Goal: Check status: Check status

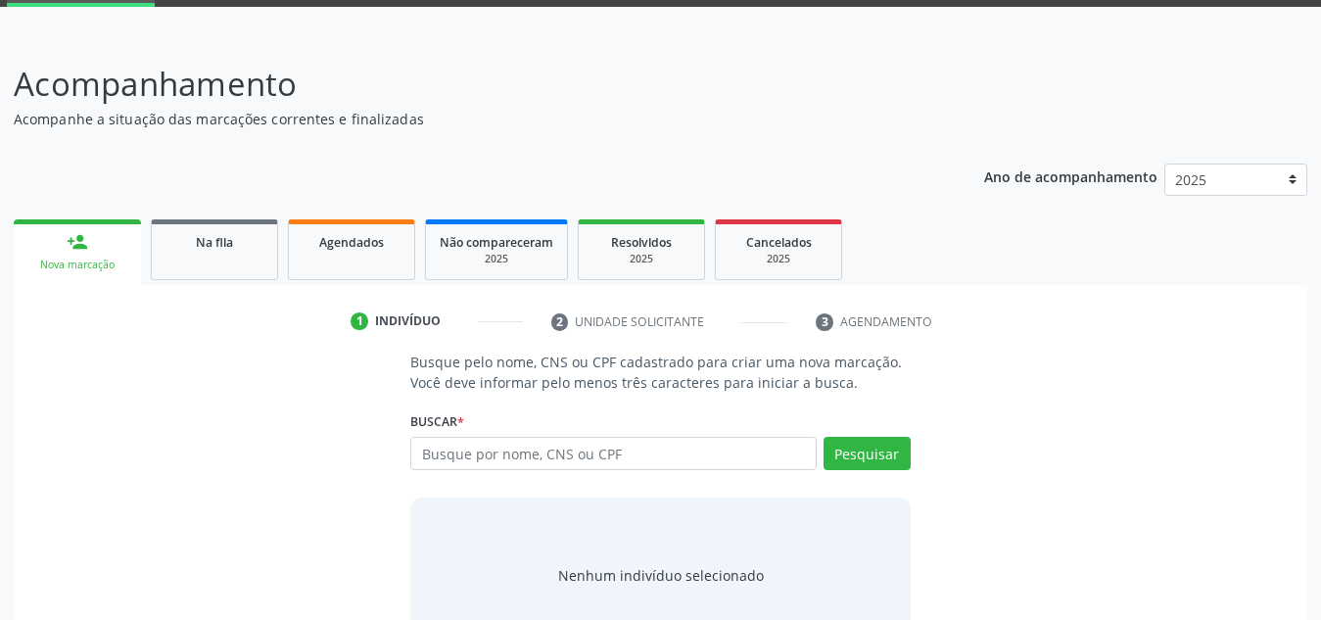
scroll to position [102, 0]
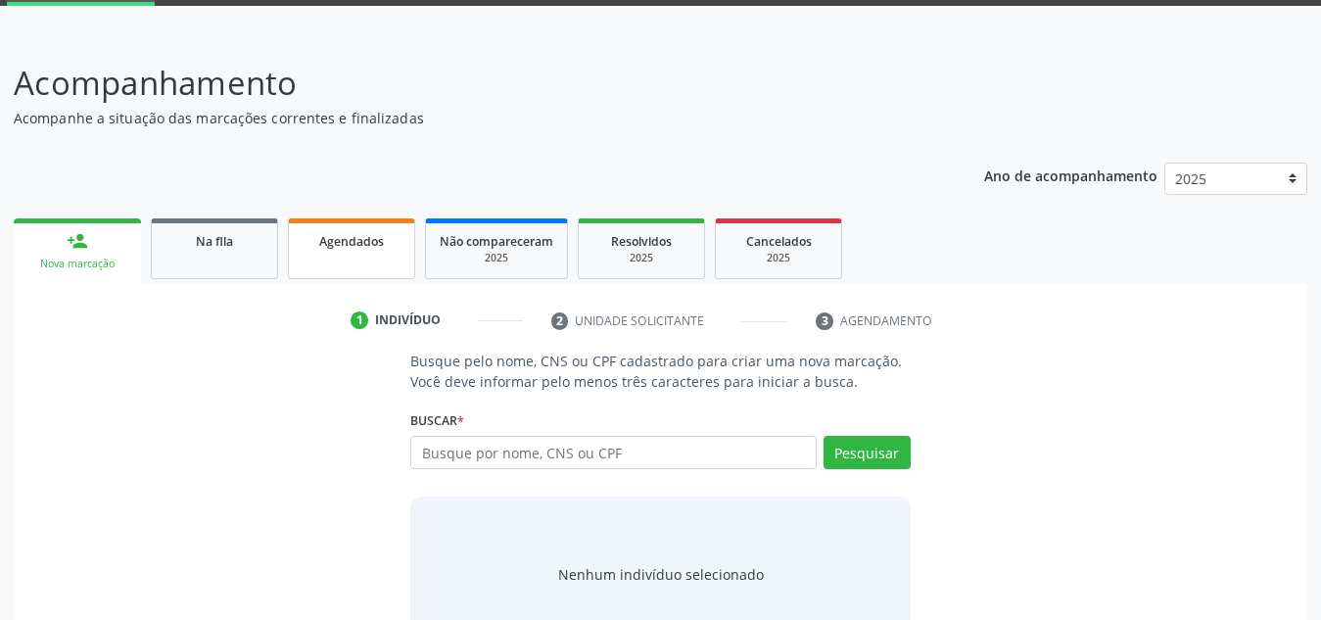
click at [350, 243] on span "Agendados" at bounding box center [351, 241] width 65 height 17
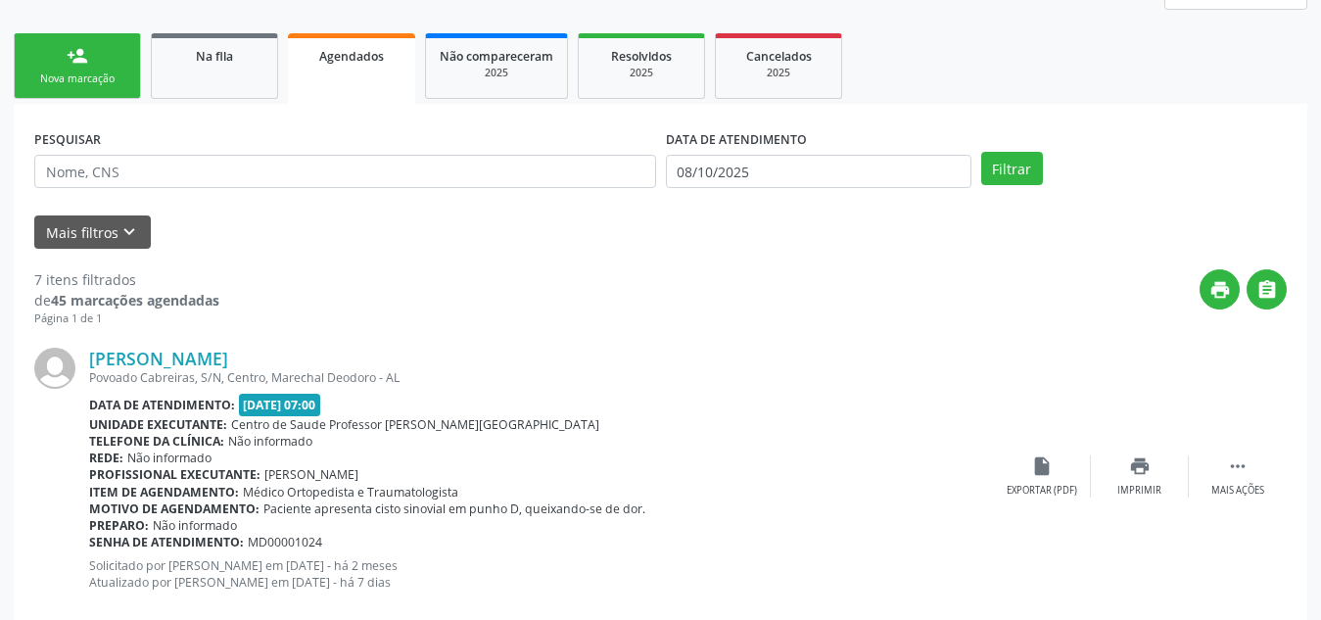
scroll to position [291, 0]
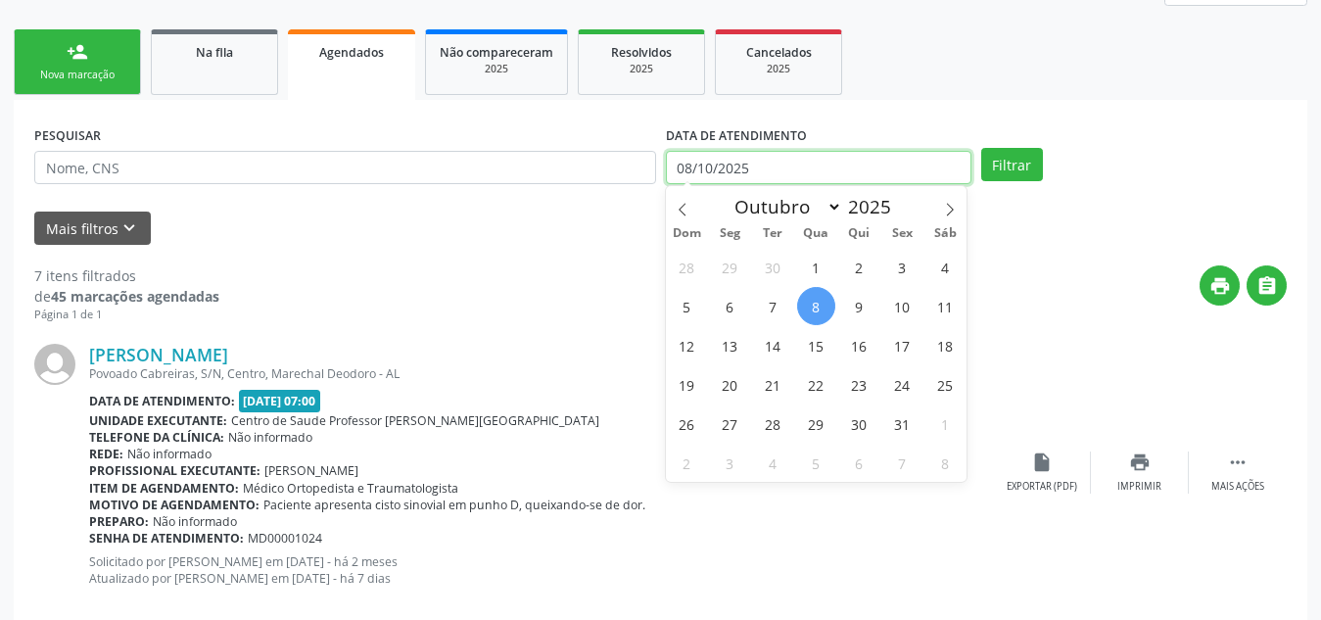
click at [767, 166] on input "08/10/2025" at bounding box center [819, 167] width 306 height 33
click at [853, 311] on span "9" at bounding box center [859, 306] width 38 height 38
type input "09/10/2025"
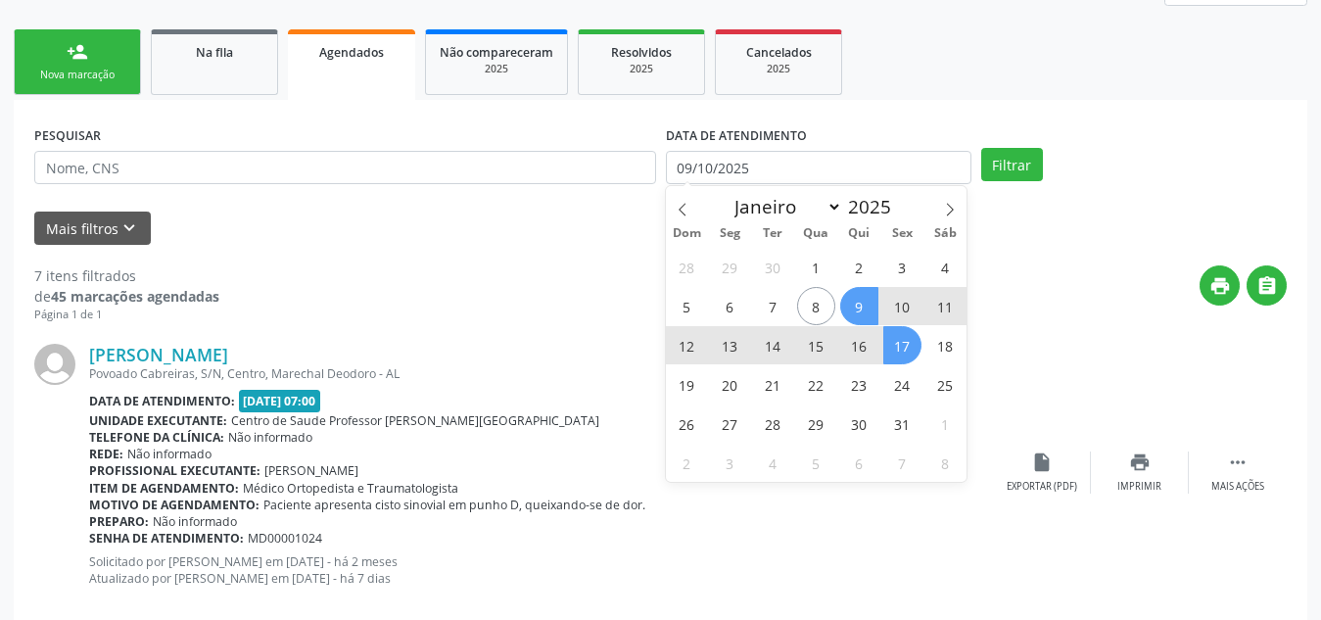
click at [896, 353] on span "17" at bounding box center [903, 345] width 38 height 38
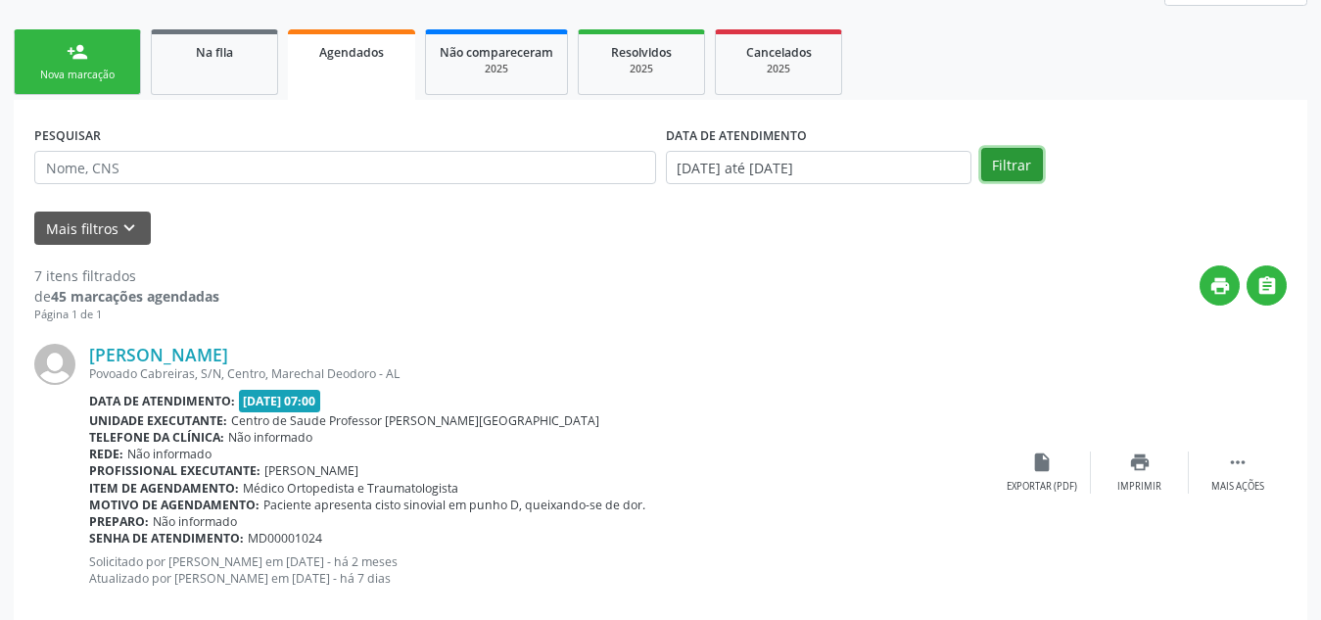
click at [1019, 149] on button "Filtrar" at bounding box center [1012, 164] width 62 height 33
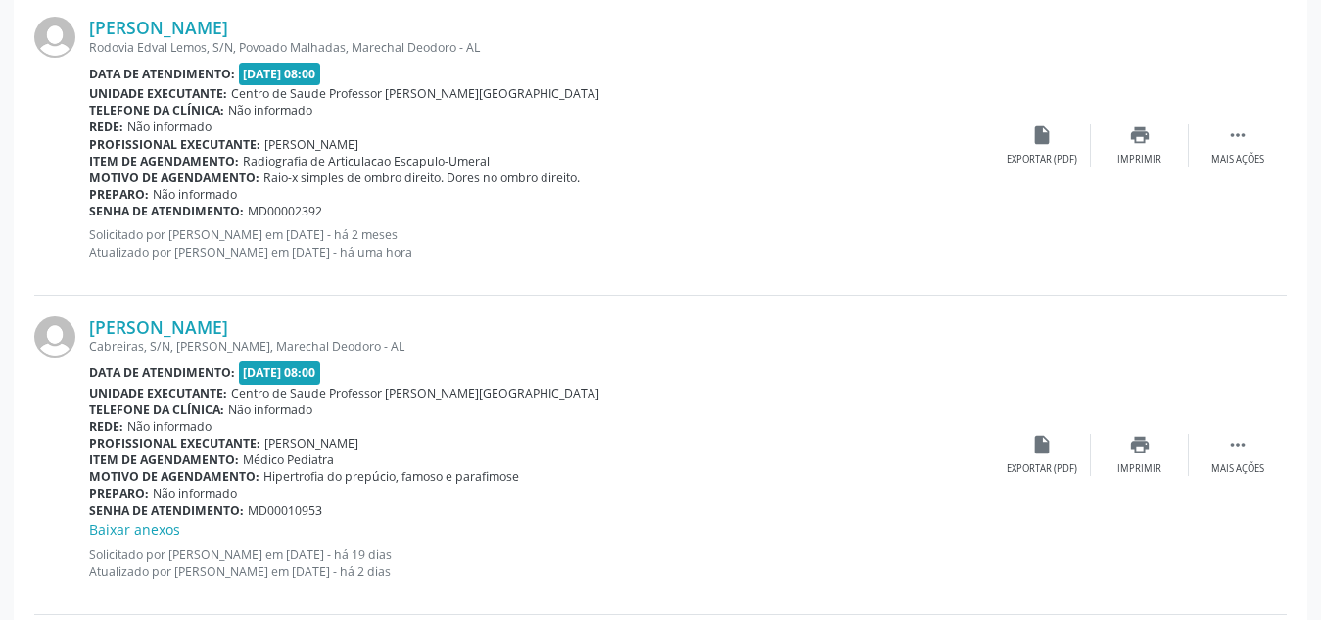
scroll to position [1557, 0]
click at [167, 24] on link "[PERSON_NAME]" at bounding box center [158, 27] width 139 height 22
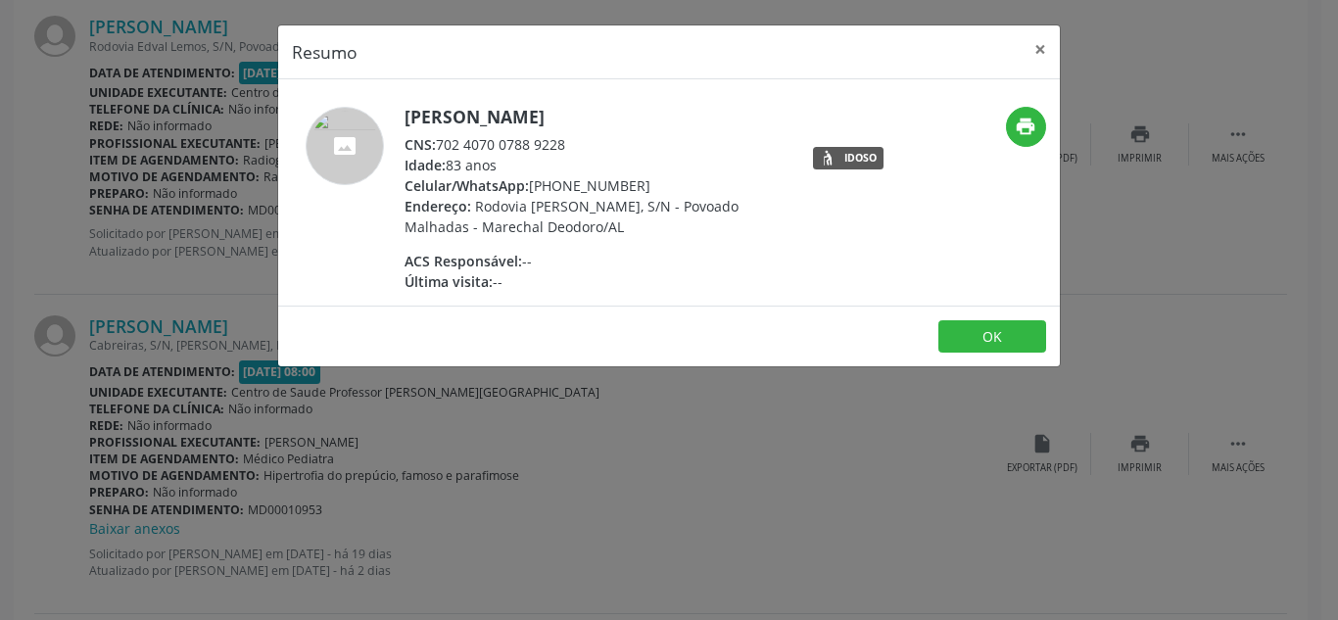
click at [1279, 227] on div "Resumo × [PERSON_NAME] CNS: 702 4070 0788 9228 Idade: 83 anos Celular/WhatsApp:…" at bounding box center [669, 310] width 1338 height 620
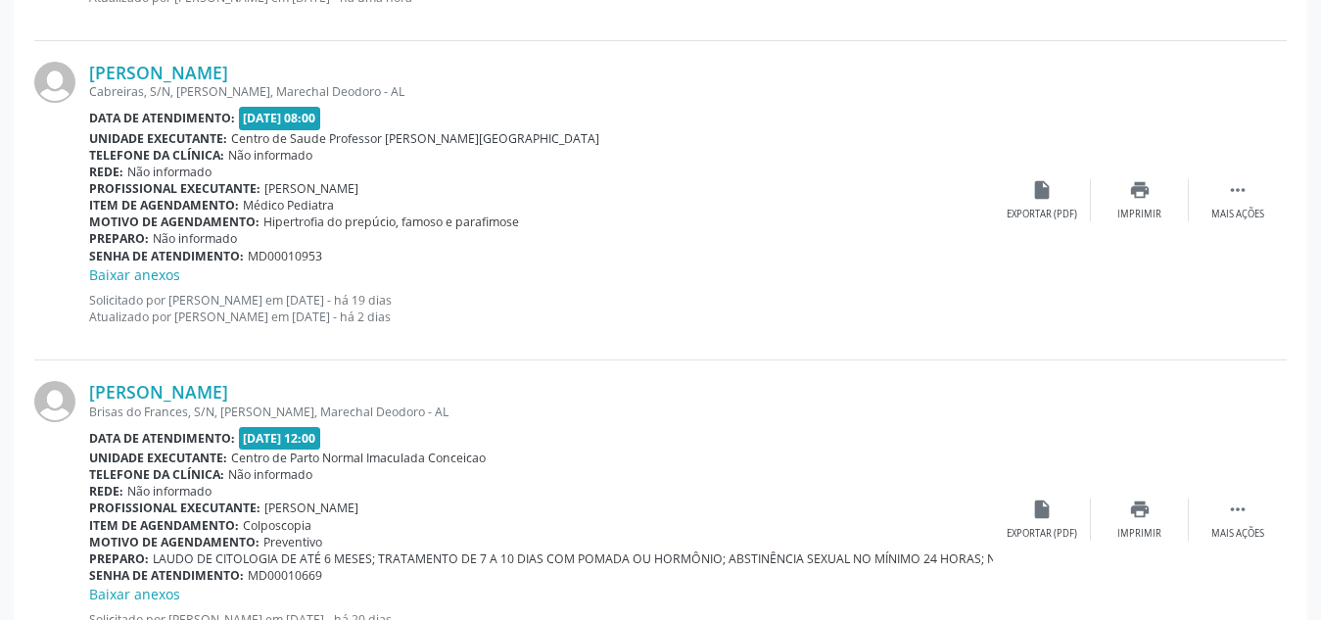
scroll to position [1812, 0]
click at [129, 82] on div "Cabreiras, S/N, [PERSON_NAME], Marechal Deodoro - AL" at bounding box center [541, 90] width 904 height 17
click at [147, 66] on link "[PERSON_NAME]" at bounding box center [158, 72] width 139 height 22
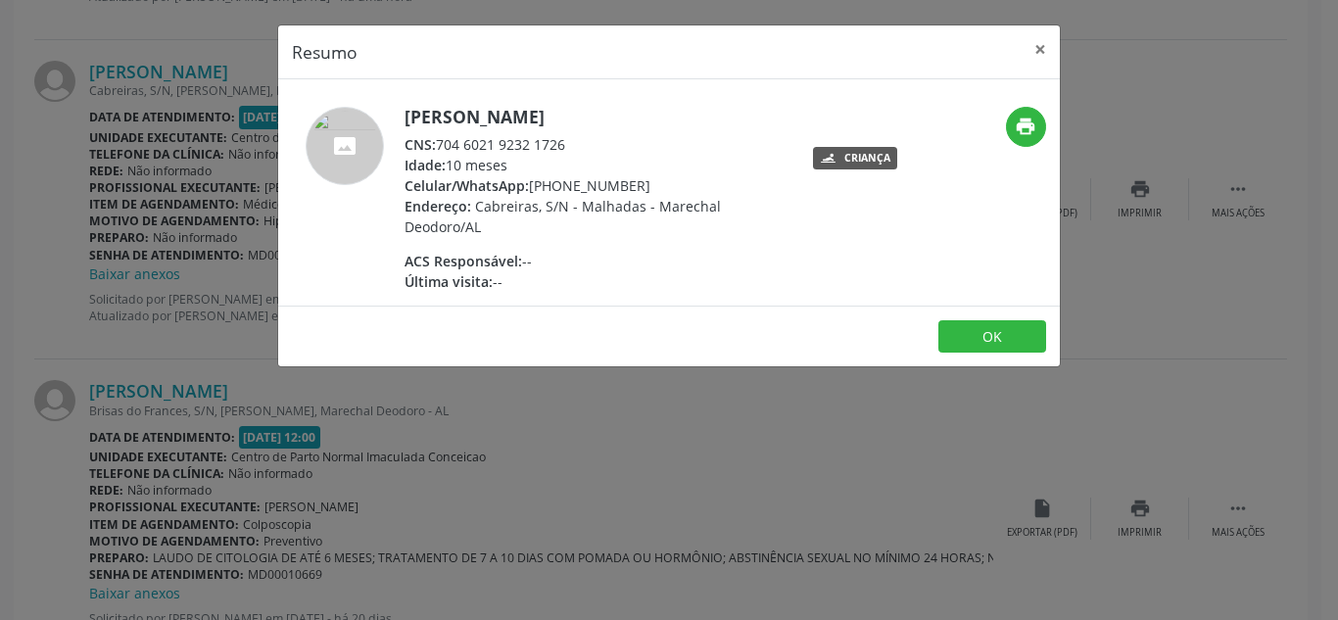
click at [265, 379] on div "Resumo × [PERSON_NAME] CNS: 704 6021 9232 1726 Idade: 10 meses Celular/WhatsApp…" at bounding box center [669, 310] width 1338 height 620
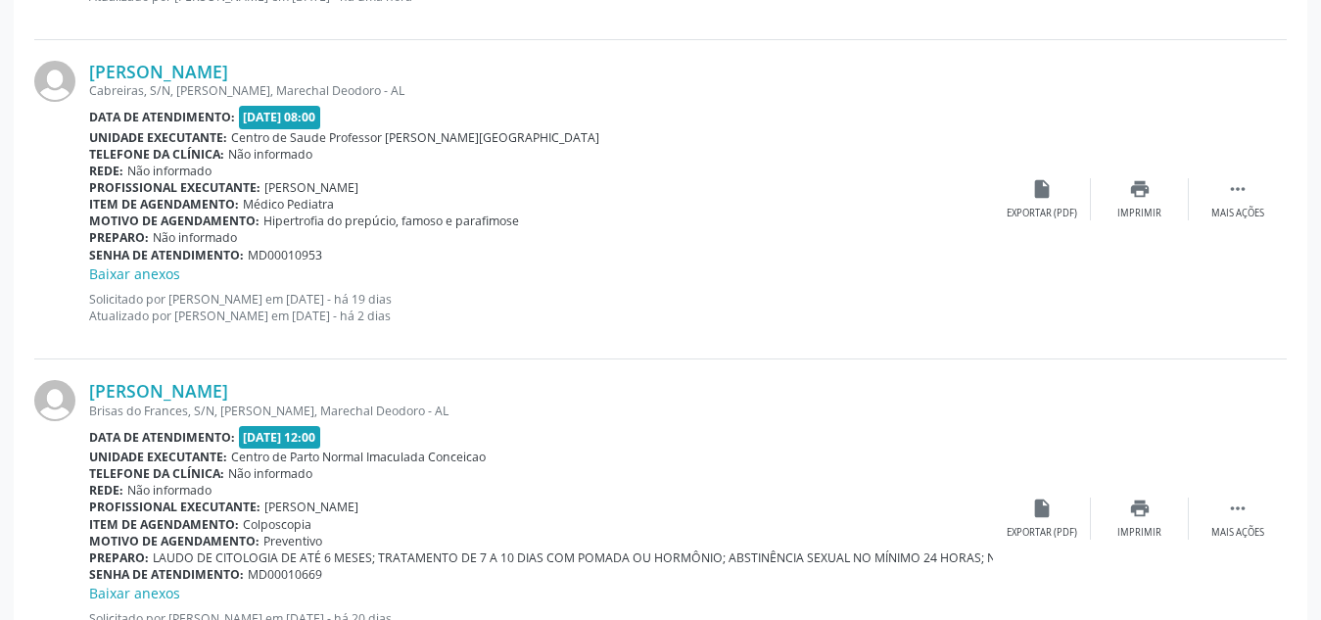
click at [228, 380] on link "[PERSON_NAME]" at bounding box center [158, 391] width 139 height 22
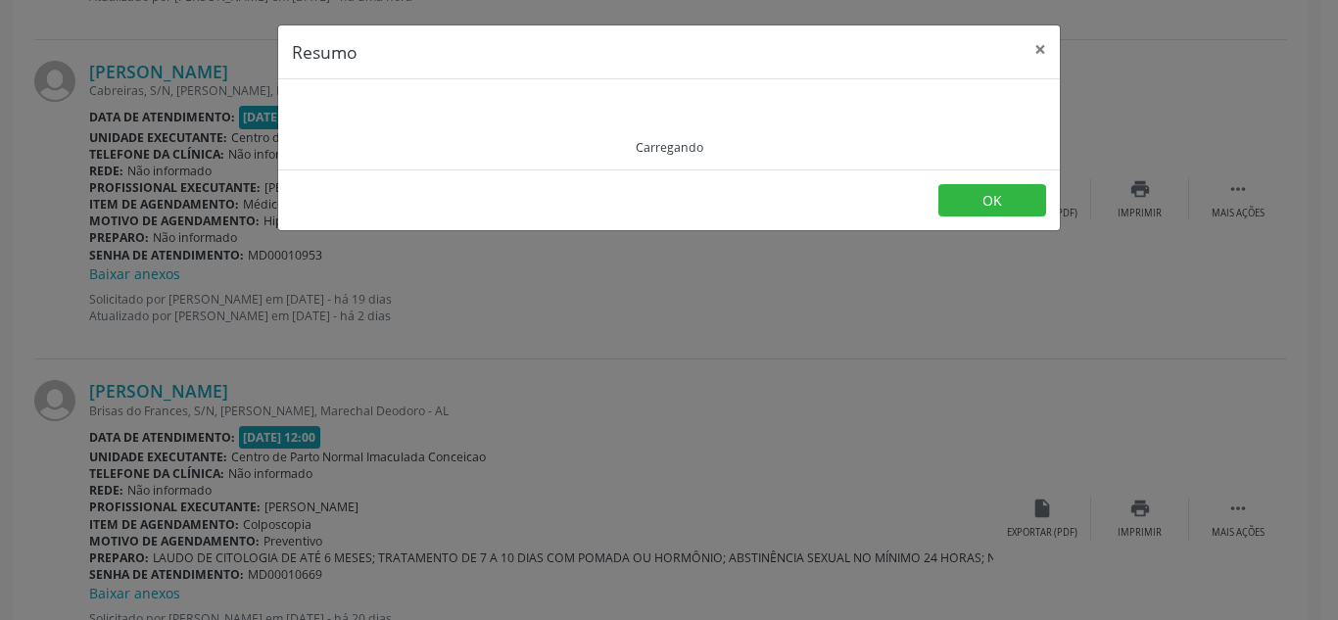
click at [275, 365] on div "Resumo × Carregando OK" at bounding box center [669, 310] width 1338 height 620
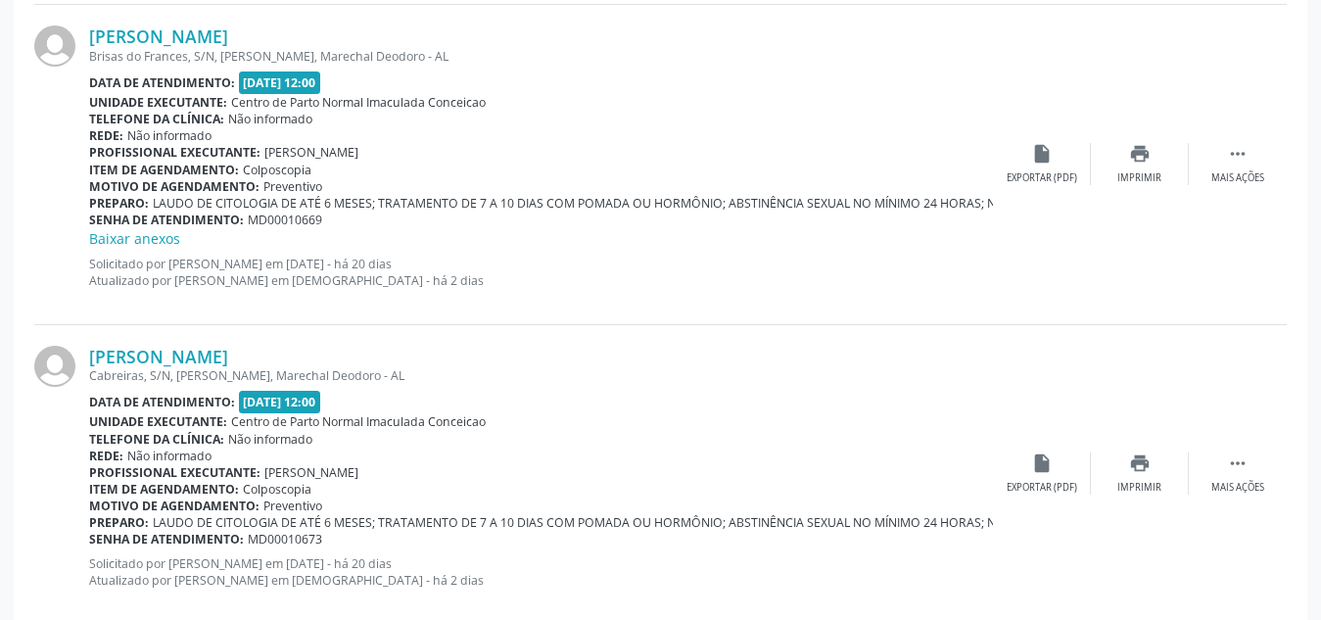
scroll to position [2168, 0]
click at [228, 44] on link "[PERSON_NAME]" at bounding box center [158, 35] width 139 height 22
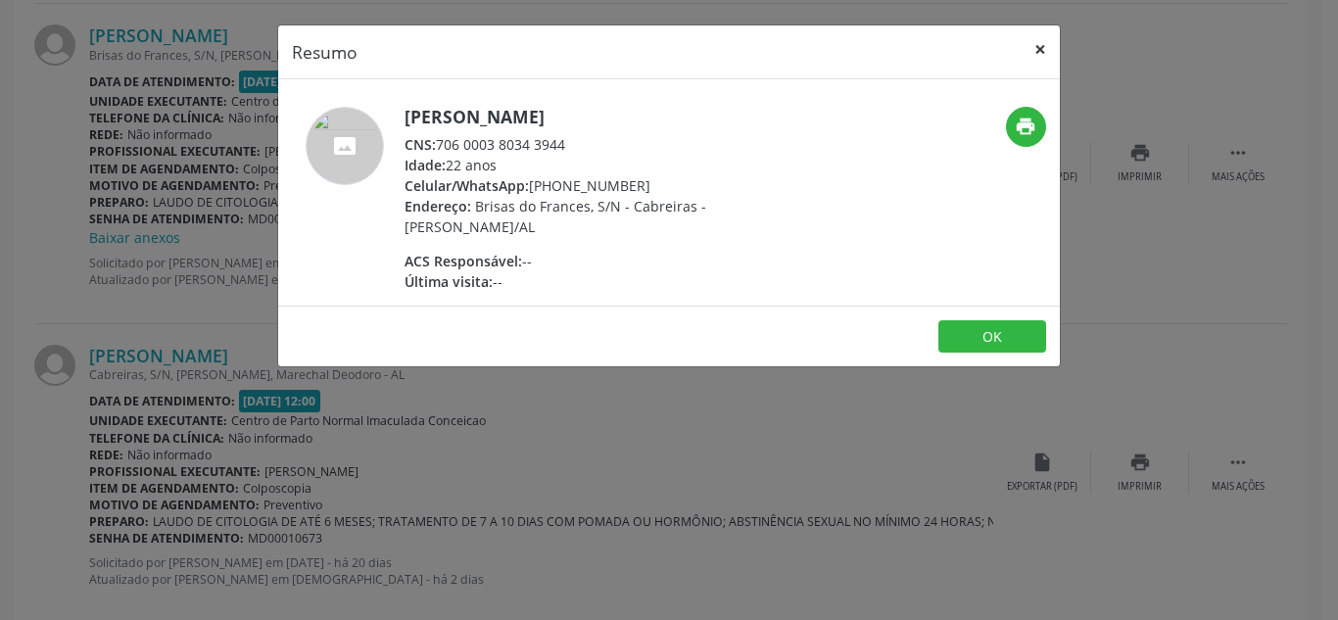
click at [1039, 52] on button "×" at bounding box center [1040, 49] width 39 height 48
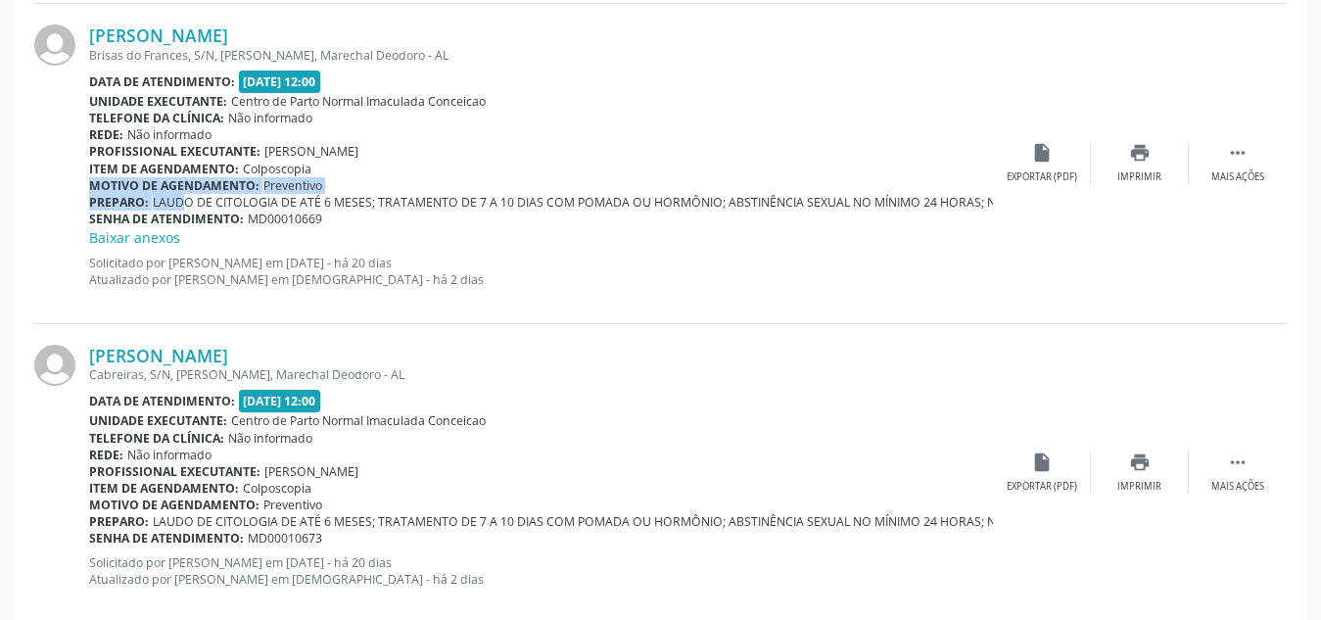
drag, startPoint x: 155, startPoint y: 200, endPoint x: 498, endPoint y: 164, distance: 344.7
click at [498, 164] on div "[PERSON_NAME] Brisas do Frances, S/N, [PERSON_NAME], Marechal Deodoro - AL Data…" at bounding box center [541, 162] width 904 height 277
click at [498, 164] on div "Item de agendamento: Colposcopia" at bounding box center [541, 169] width 904 height 17
click at [1231, 158] on icon "" at bounding box center [1238, 153] width 22 height 22
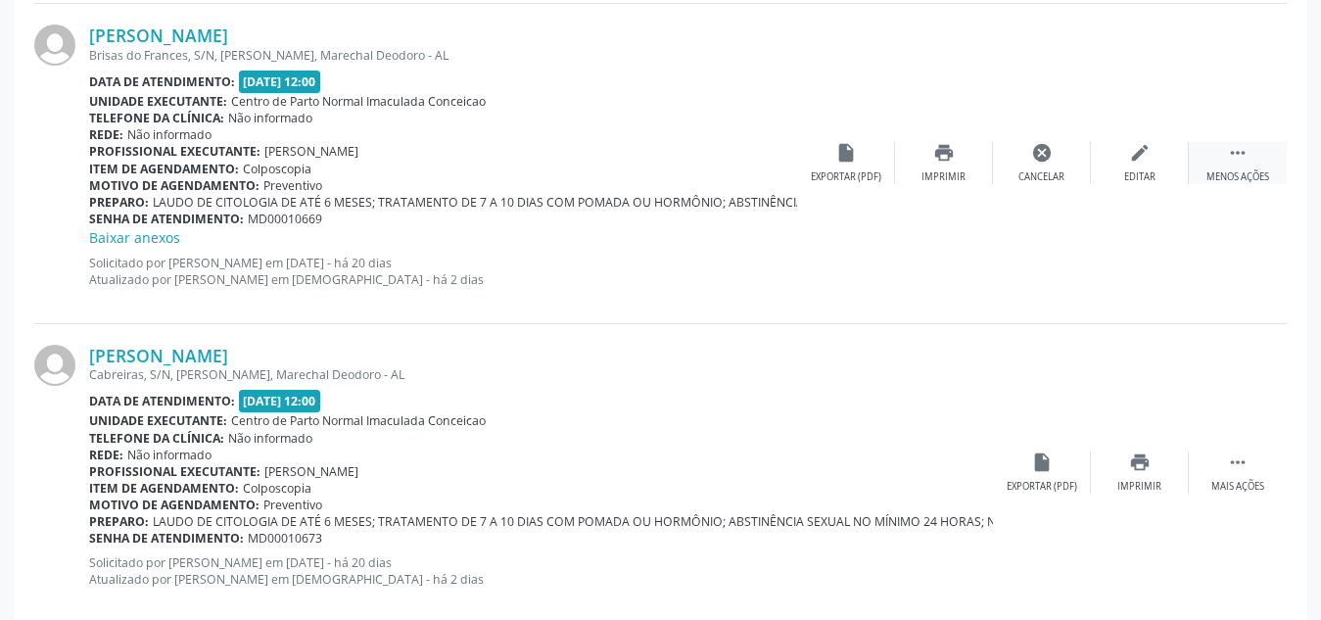
click at [1231, 158] on icon "" at bounding box center [1238, 153] width 22 height 22
click at [885, 200] on span "LAUDO DE CITOLOGIA DE ATÉ 6 MESES; TRATAMENTO DE 7 A 10 DIAS COM POMADA OU HORM…" at bounding box center [829, 202] width 1352 height 17
click at [1024, 167] on div "insert_drive_file Exportar (PDF)" at bounding box center [1042, 163] width 98 height 42
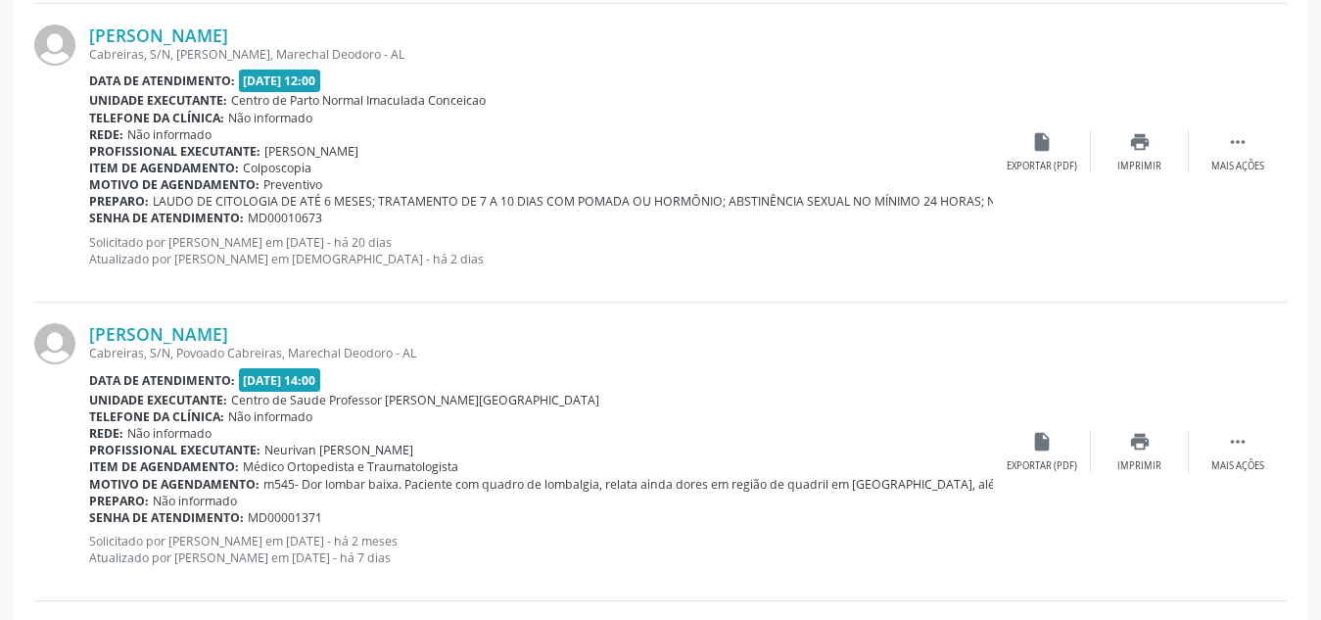
scroll to position [2490, 0]
click at [181, 41] on link "[PERSON_NAME]" at bounding box center [158, 34] width 139 height 22
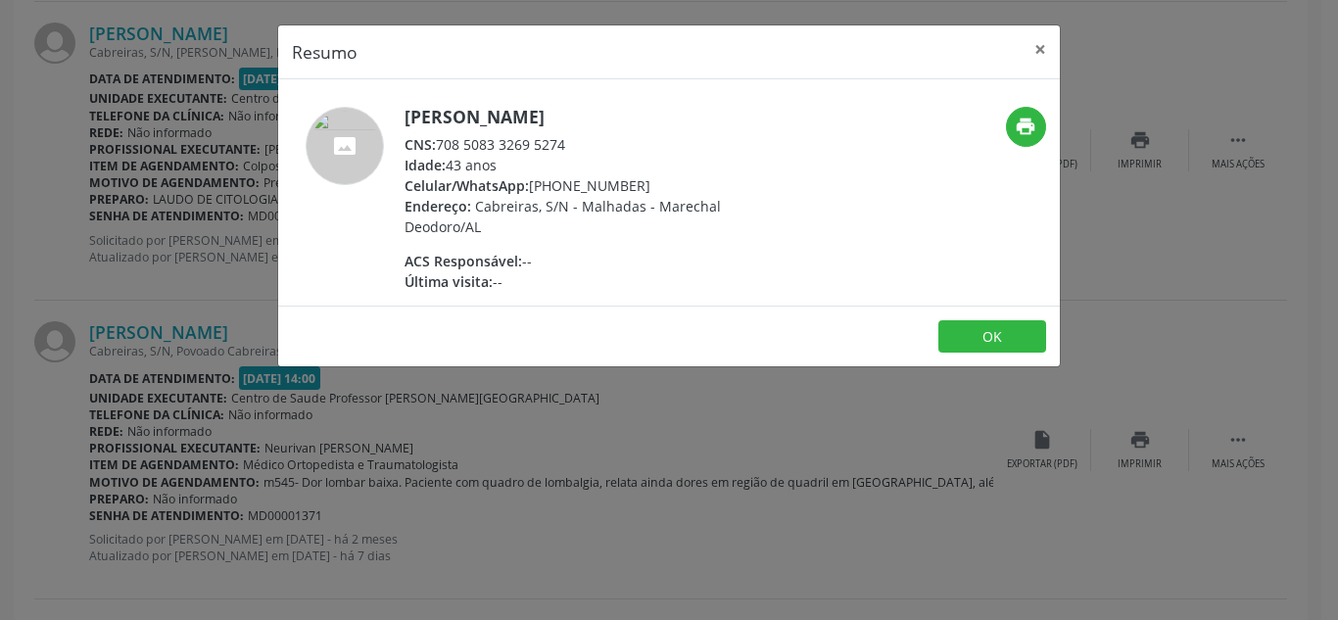
click at [201, 167] on div "Resumo × [PERSON_NAME] CNS: 708 5083 3269 5274 Idade: 43 anos Celular/WhatsApp:…" at bounding box center [669, 310] width 1338 height 620
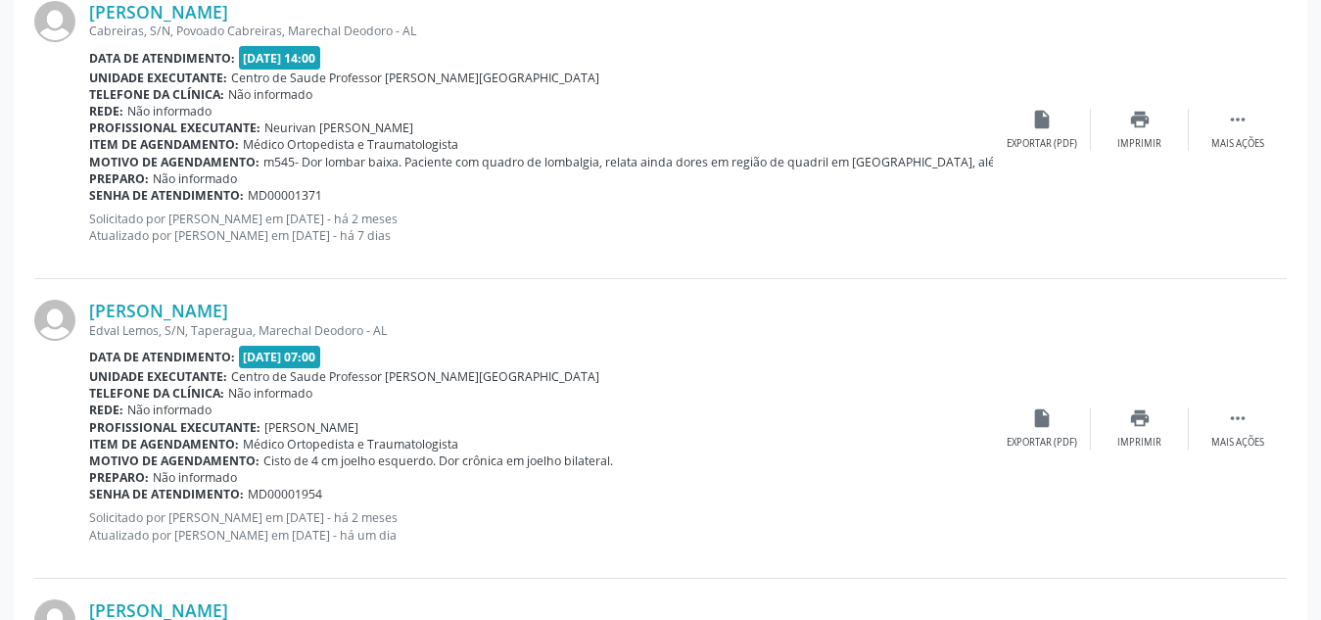
scroll to position [2808, 0]
click at [180, 16] on link "[PERSON_NAME]" at bounding box center [158, 14] width 139 height 22
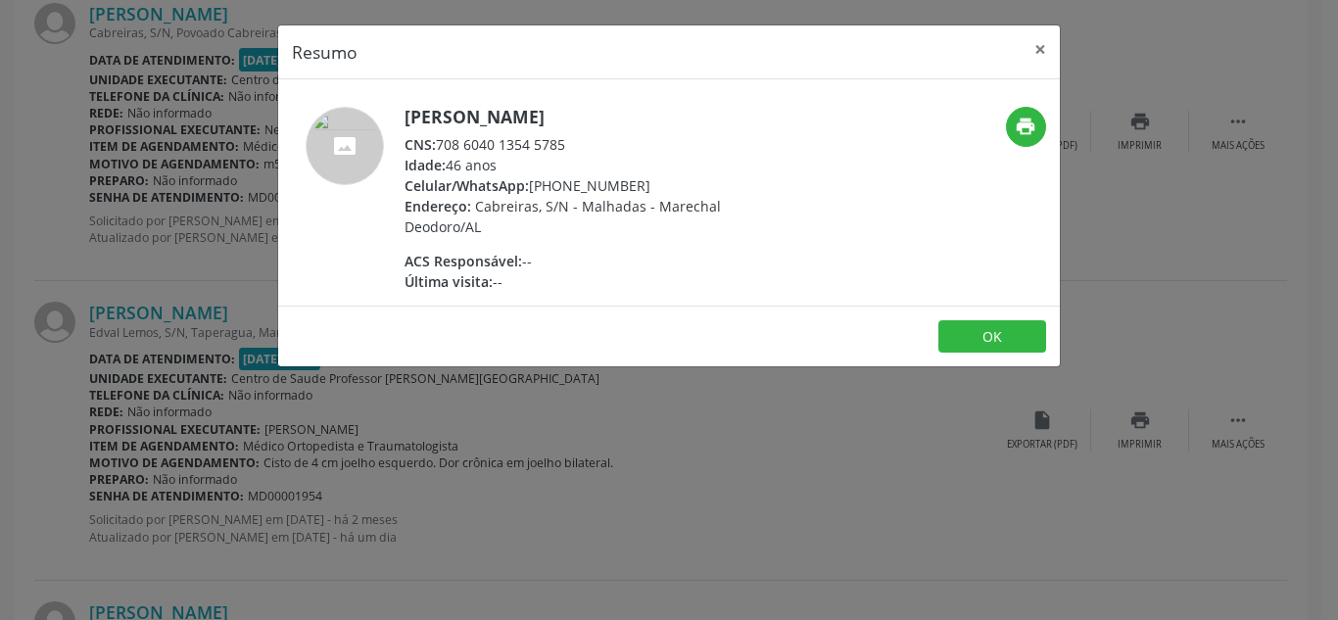
click at [601, 421] on div "Resumo × [PERSON_NAME] CNS: 708 6040 1354 5785 Idade: 46 anos Celular/WhatsApp:…" at bounding box center [669, 310] width 1338 height 620
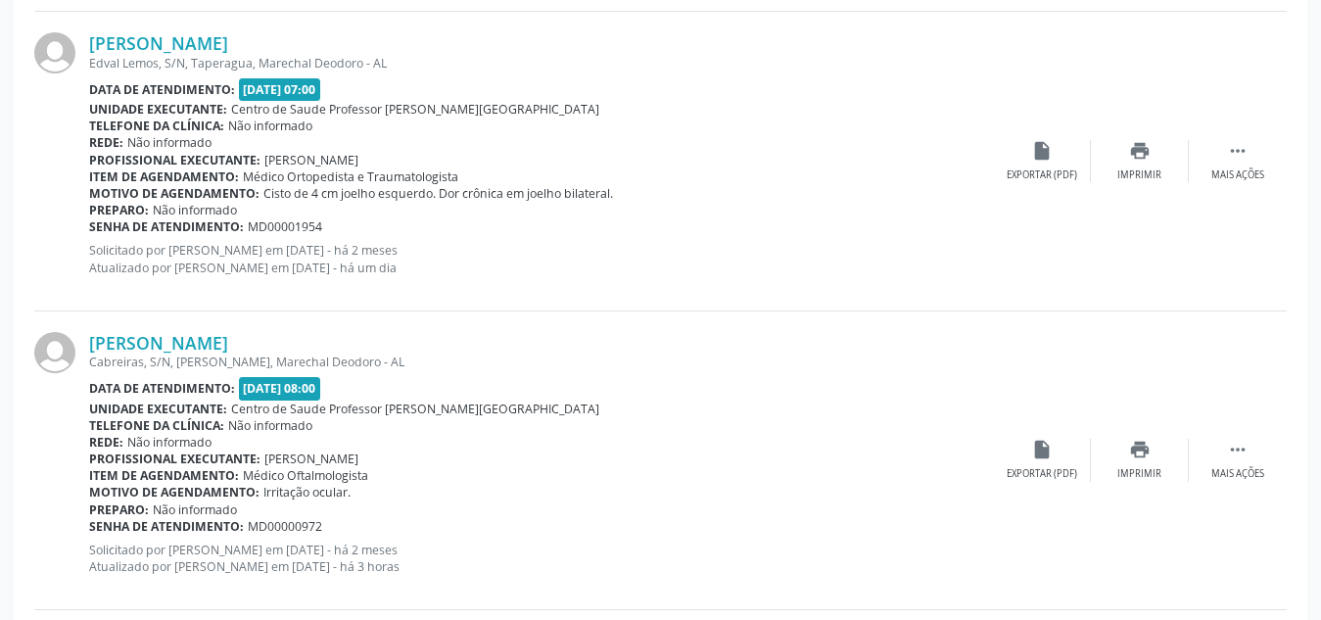
scroll to position [3079, 0]
click at [206, 45] on link "[PERSON_NAME]" at bounding box center [158, 42] width 139 height 22
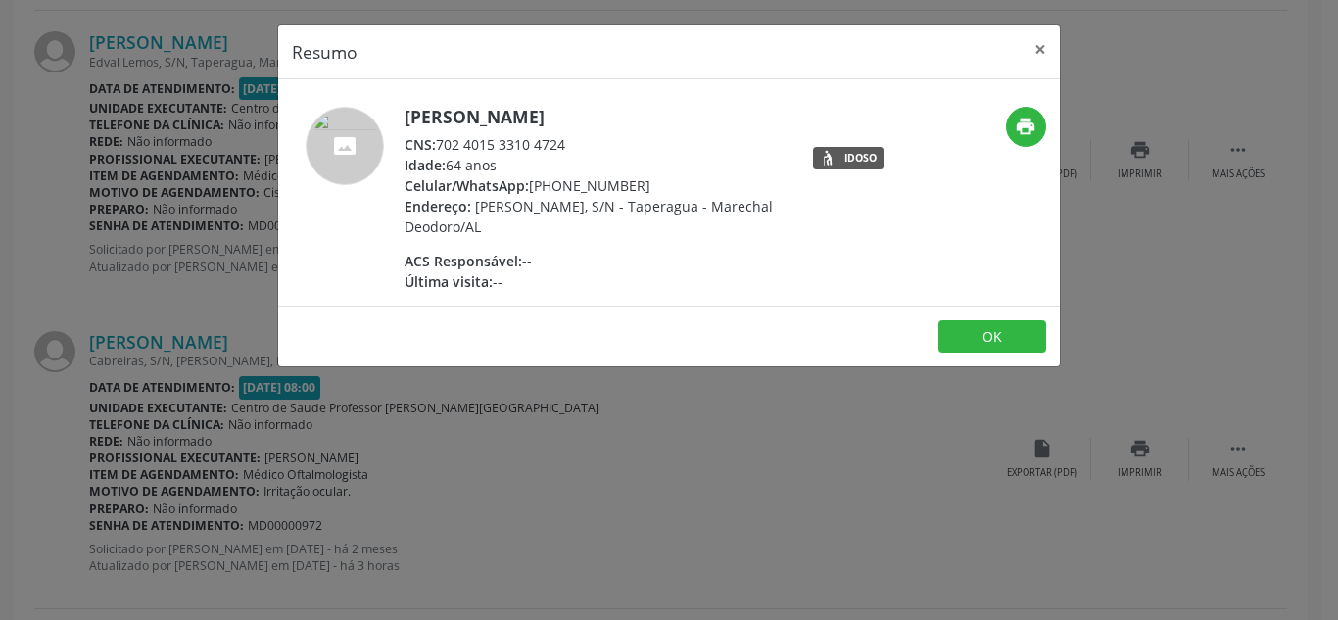
click at [495, 436] on div "Resumo × [PERSON_NAME] CNS: 702 4015 3310 4724 Idade: 64 anos Celular/WhatsApp:…" at bounding box center [669, 310] width 1338 height 620
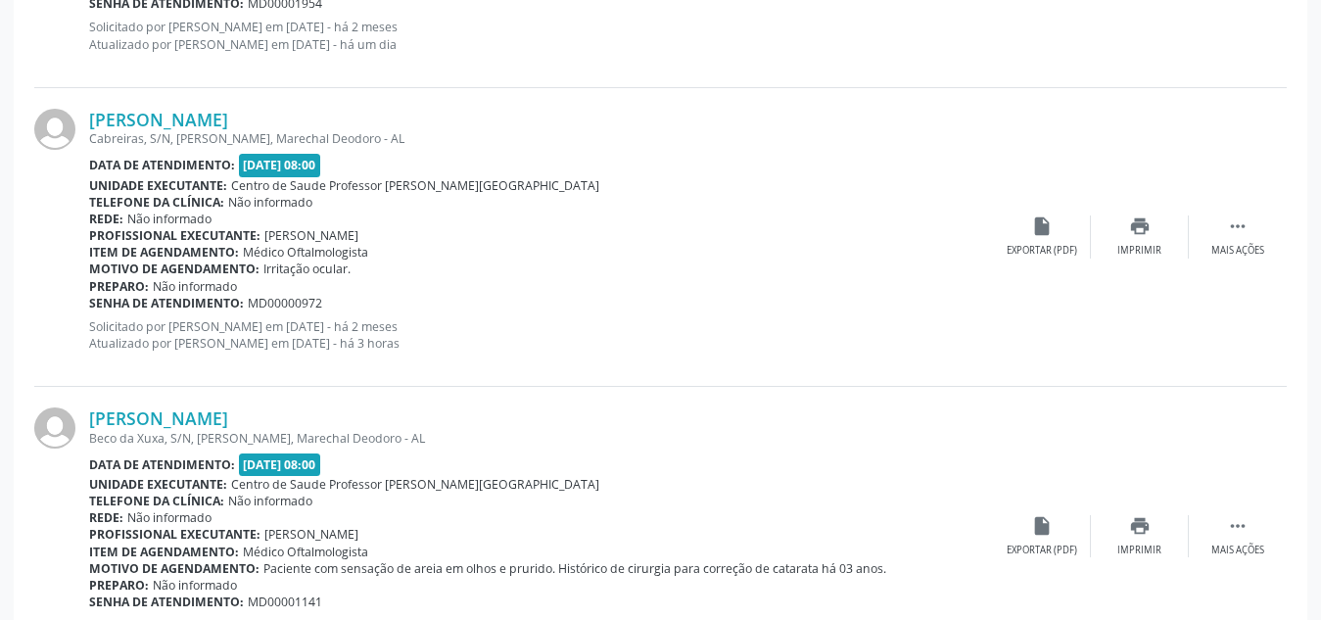
scroll to position [3302, 0]
click at [228, 122] on link "[PERSON_NAME]" at bounding box center [158, 119] width 139 height 22
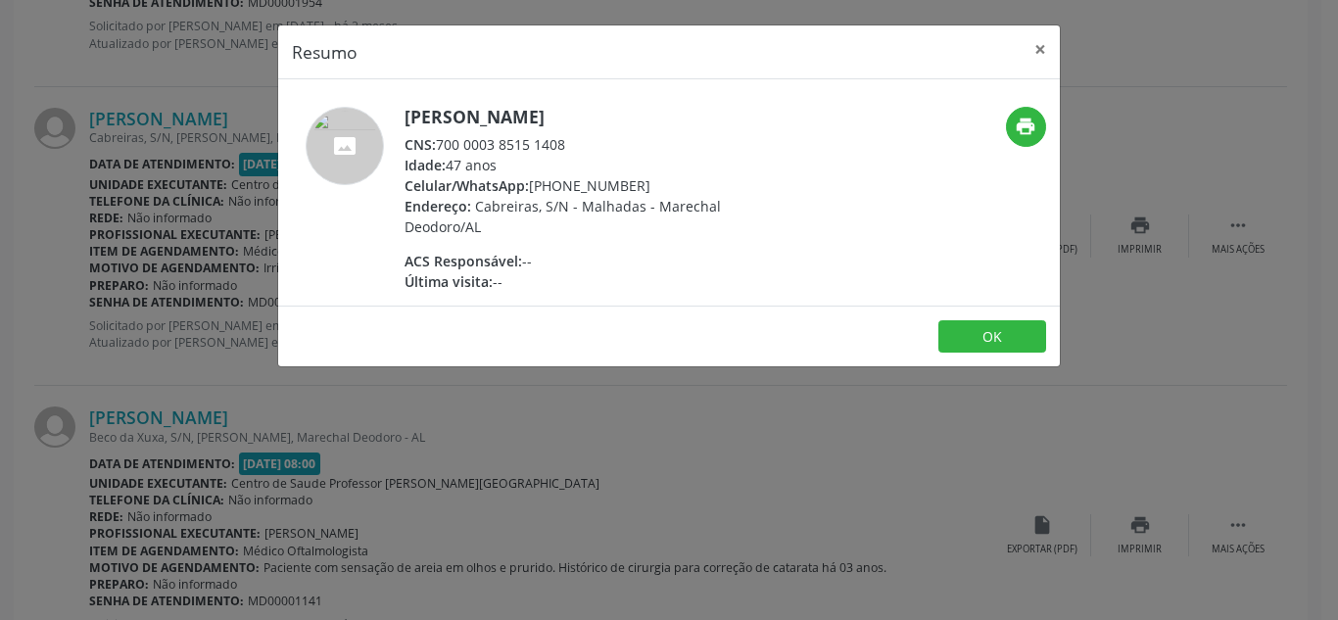
click at [188, 203] on div "Resumo × [PERSON_NAME] CNS: 700 0003 8515 1408 Idade: 47 anos Celular/WhatsApp:…" at bounding box center [669, 310] width 1338 height 620
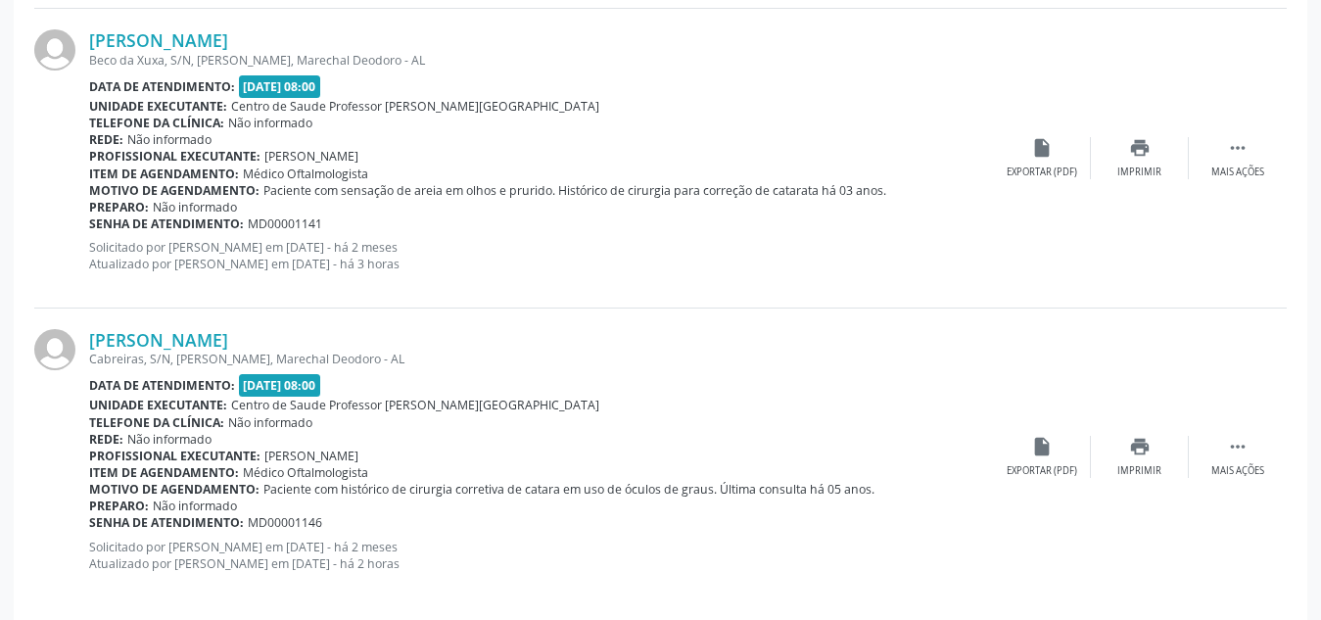
scroll to position [3685, 0]
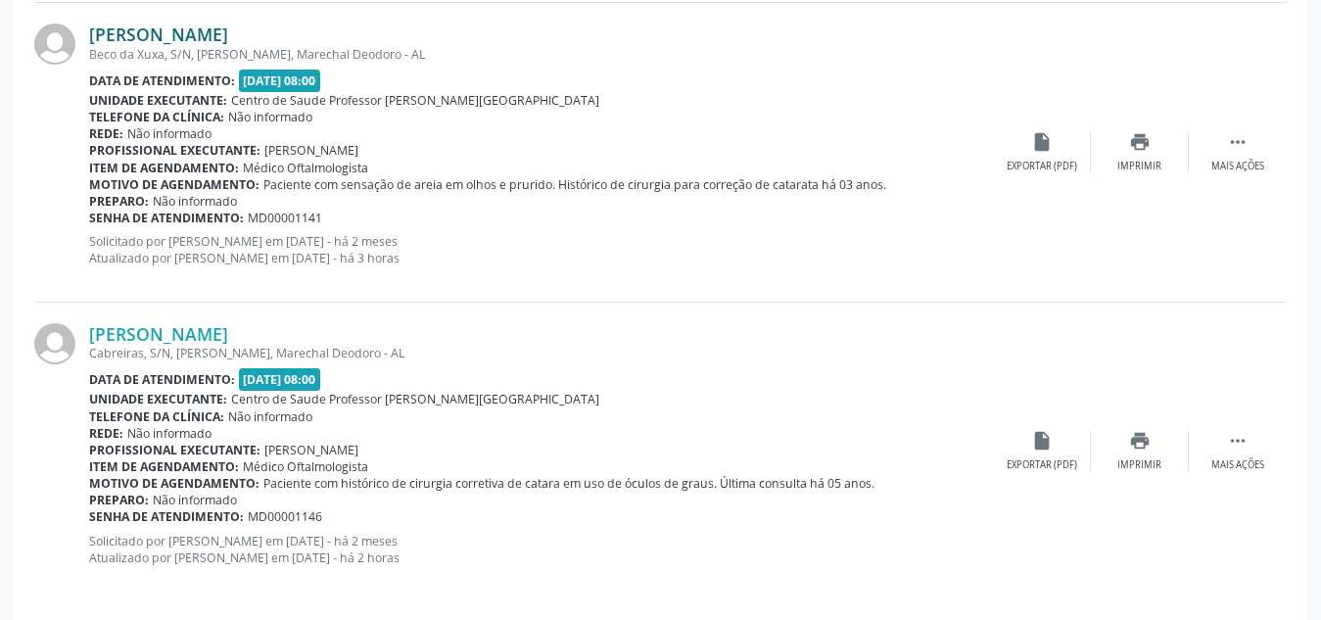
click at [200, 27] on link "[PERSON_NAME]" at bounding box center [158, 35] width 139 height 22
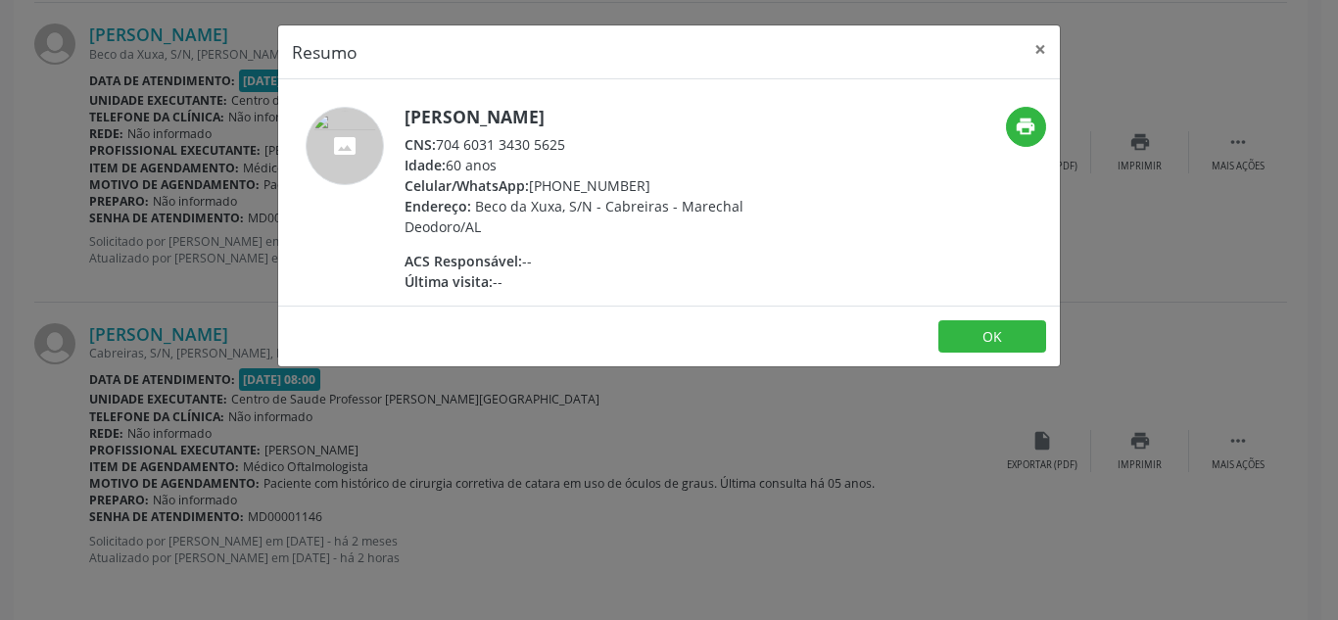
click at [570, 389] on div "Resumo × [PERSON_NAME] CNS: 704 6031 3430 5625 Idade: 60 anos Celular/WhatsApp:…" at bounding box center [669, 310] width 1338 height 620
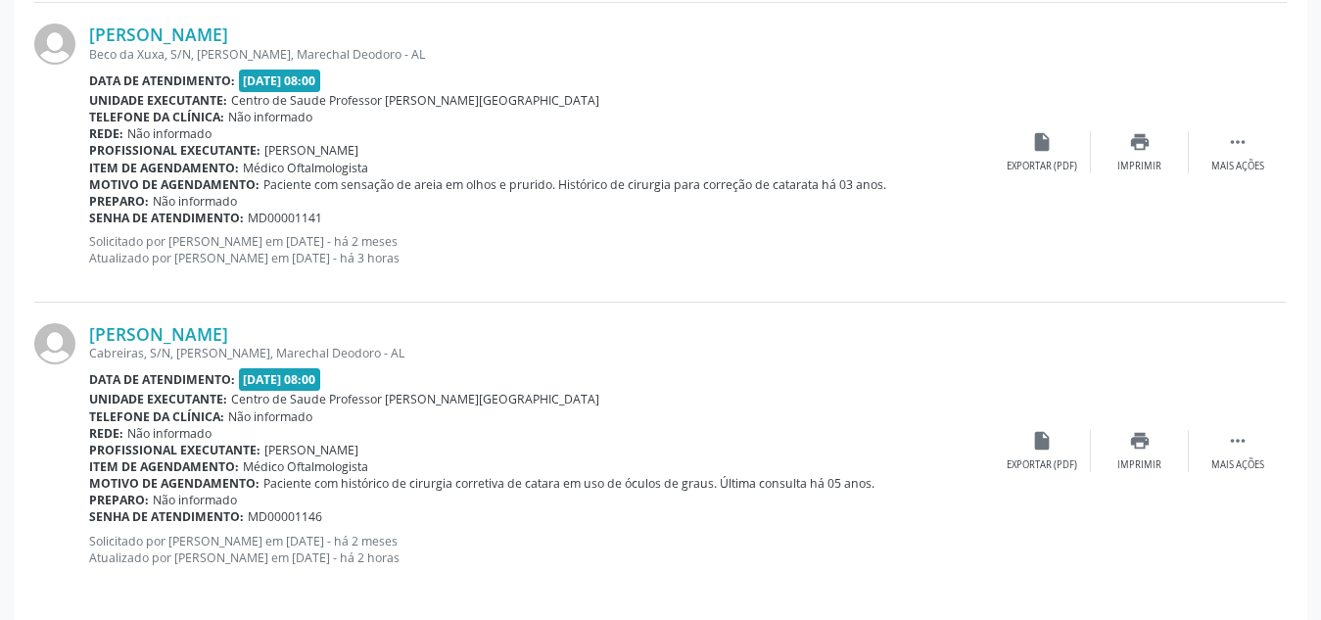
scroll to position [3698, 0]
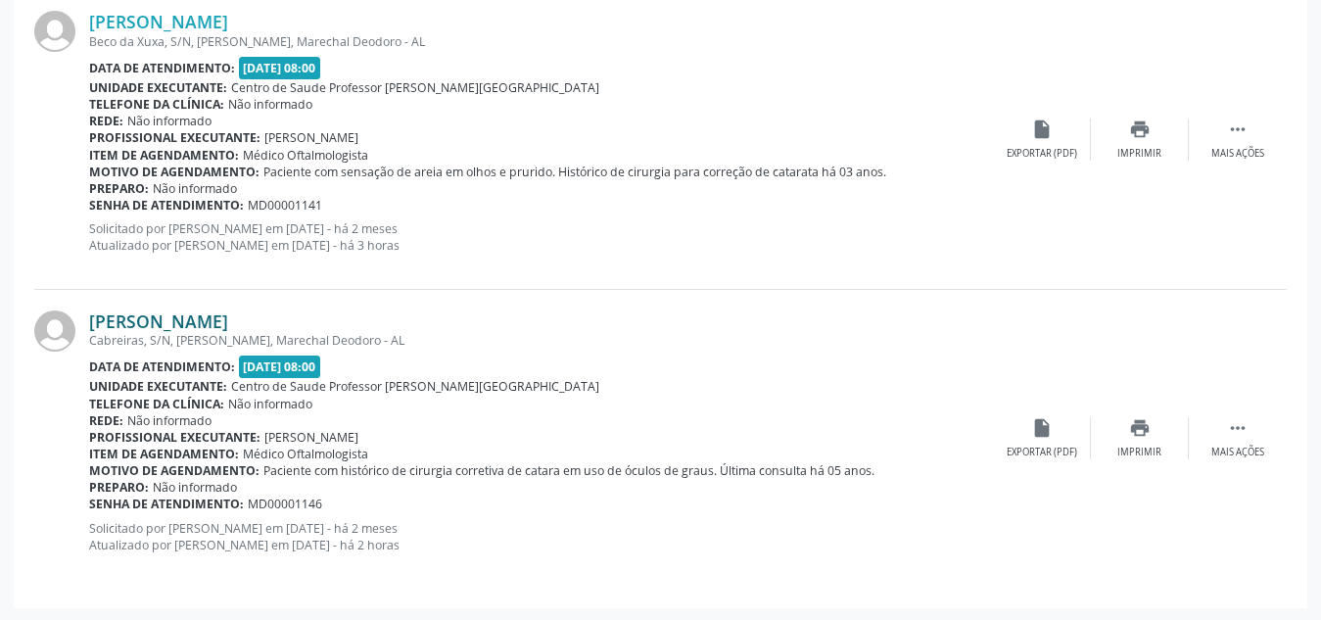
click at [228, 328] on link "[PERSON_NAME]" at bounding box center [158, 322] width 139 height 22
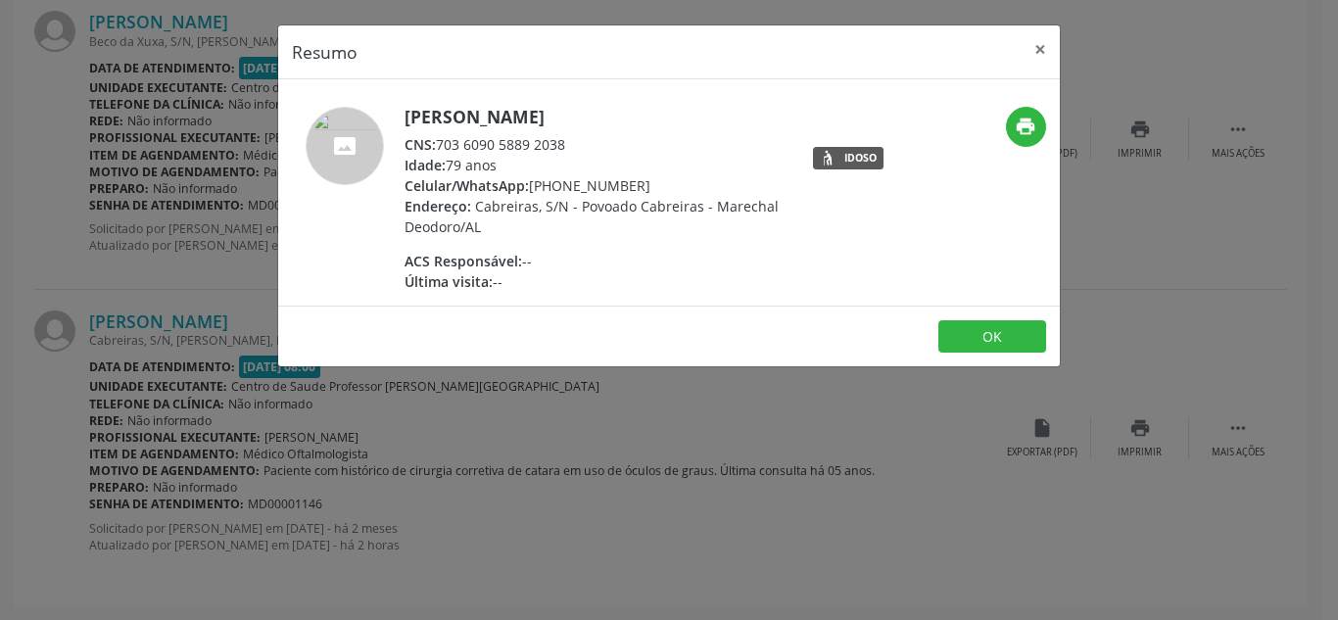
click at [562, 574] on div "Resumo × [PERSON_NAME] CNS: 703 6090 5889 2038 Idade: 79 anos Celular/WhatsApp:…" at bounding box center [669, 310] width 1338 height 620
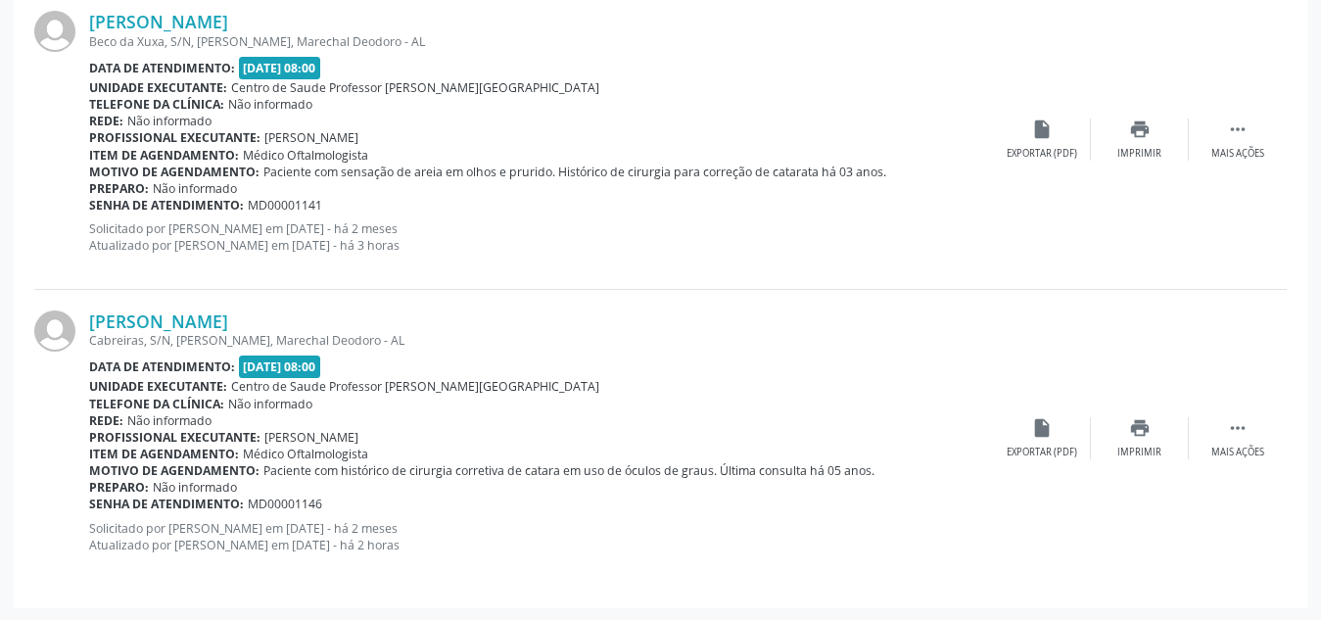
click at [633, 201] on div "Senha de atendimento: MD00001141" at bounding box center [541, 205] width 904 height 17
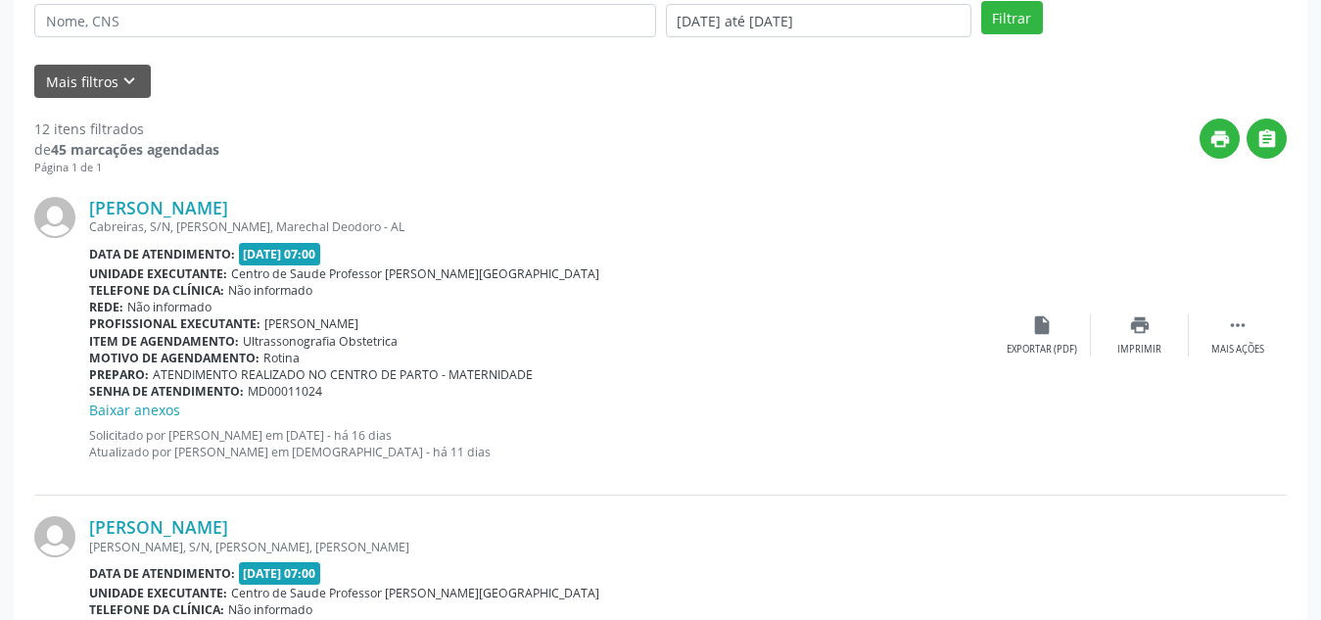
scroll to position [443, 0]
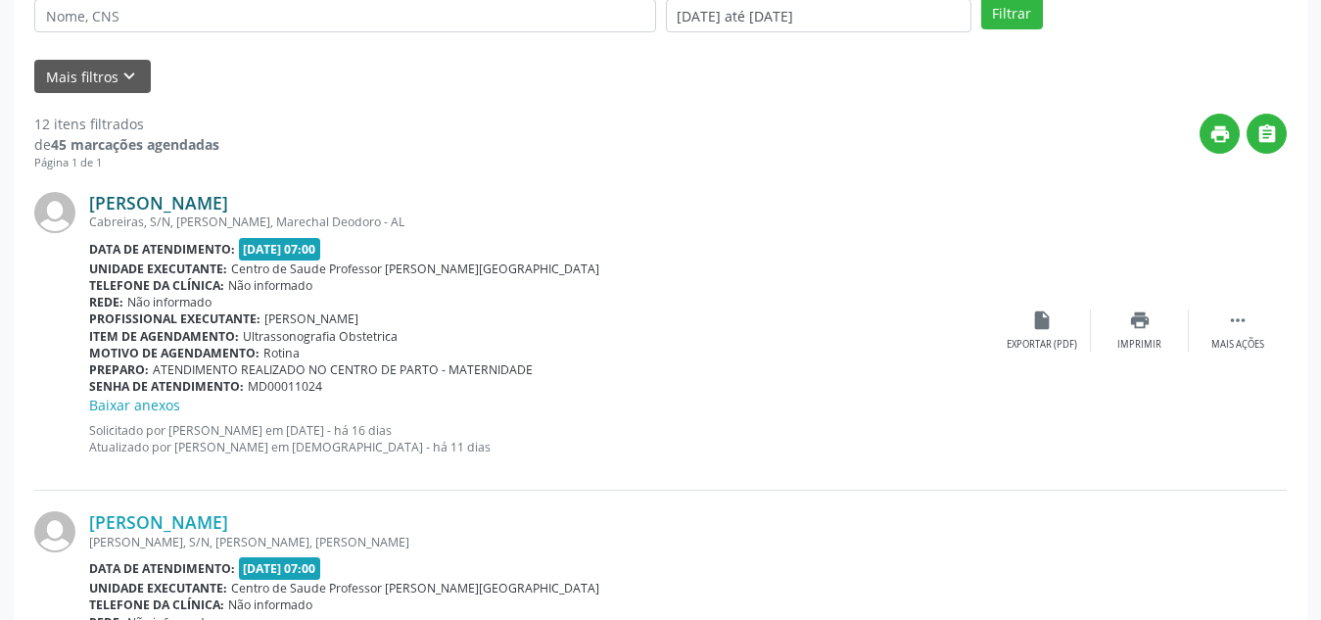
click at [228, 206] on link "[PERSON_NAME]" at bounding box center [158, 203] width 139 height 22
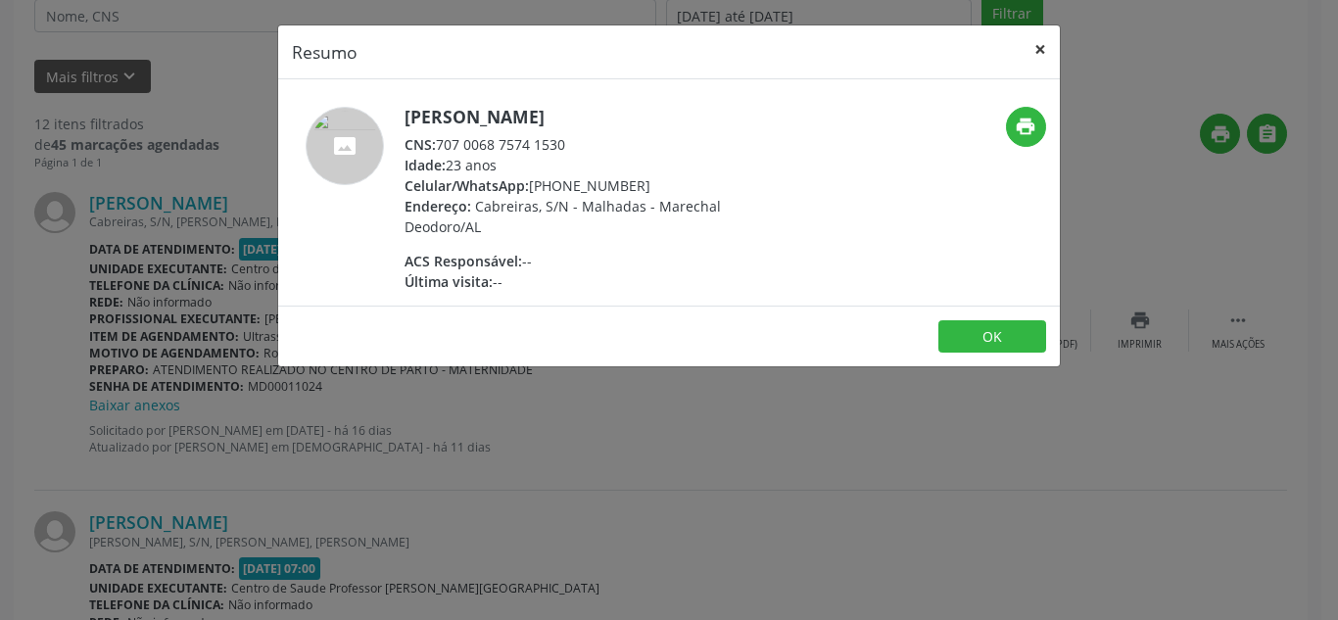
click at [1029, 37] on button "×" at bounding box center [1040, 49] width 39 height 48
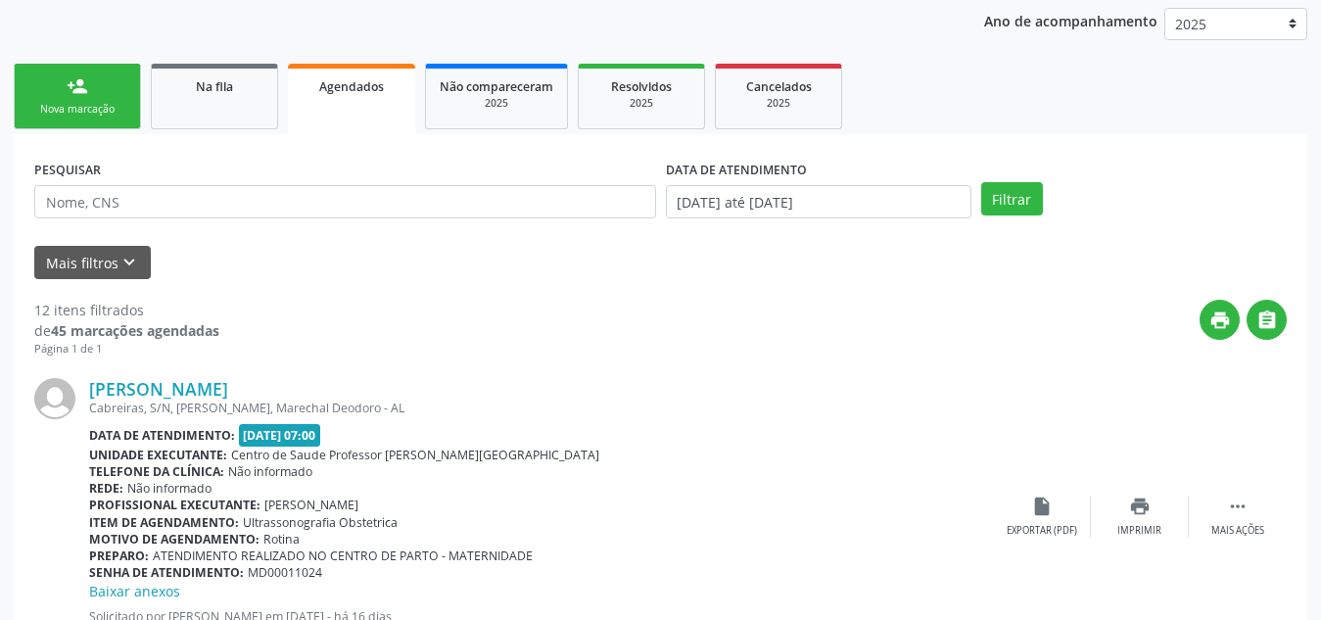
scroll to position [217, 0]
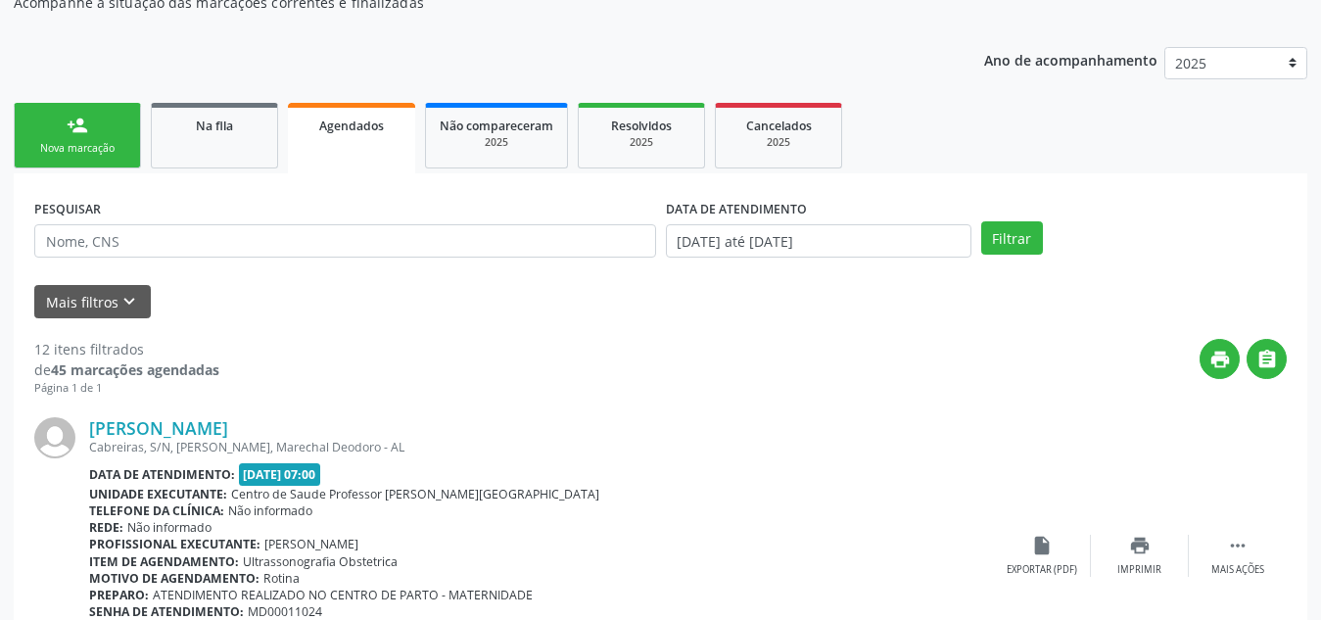
click at [830, 353] on div "print " at bounding box center [753, 368] width 1068 height 58
click at [209, 152] on link "Na fila" at bounding box center [214, 136] width 127 height 66
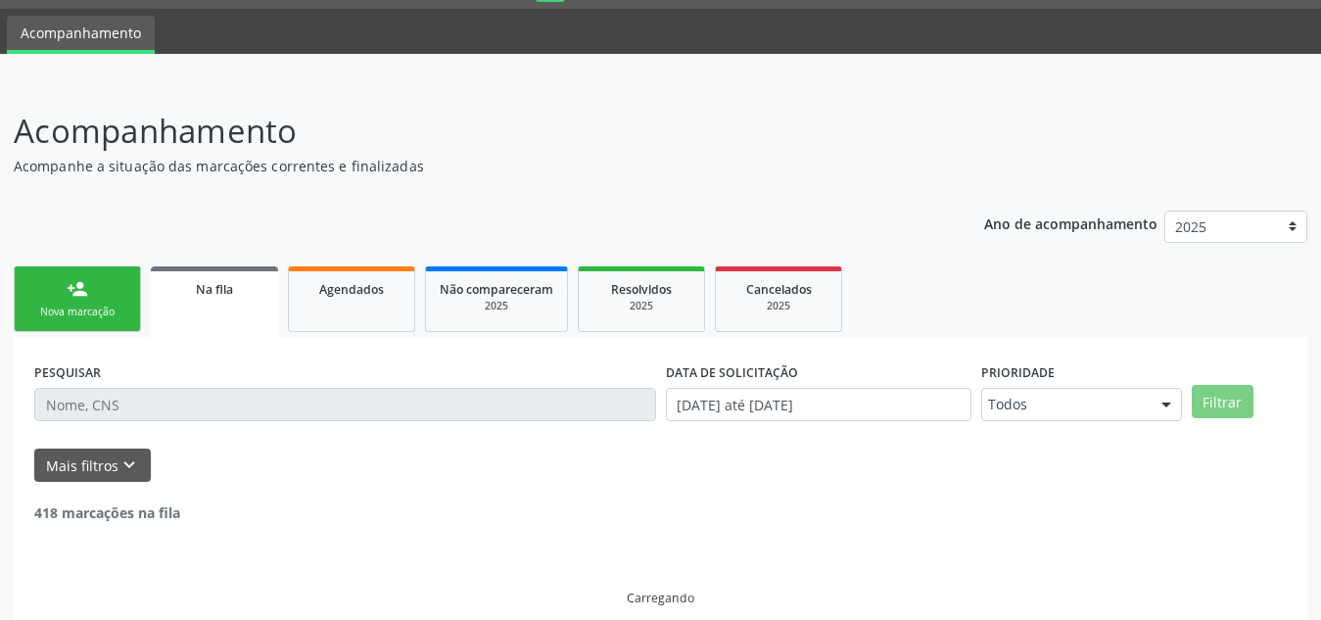
scroll to position [74, 0]
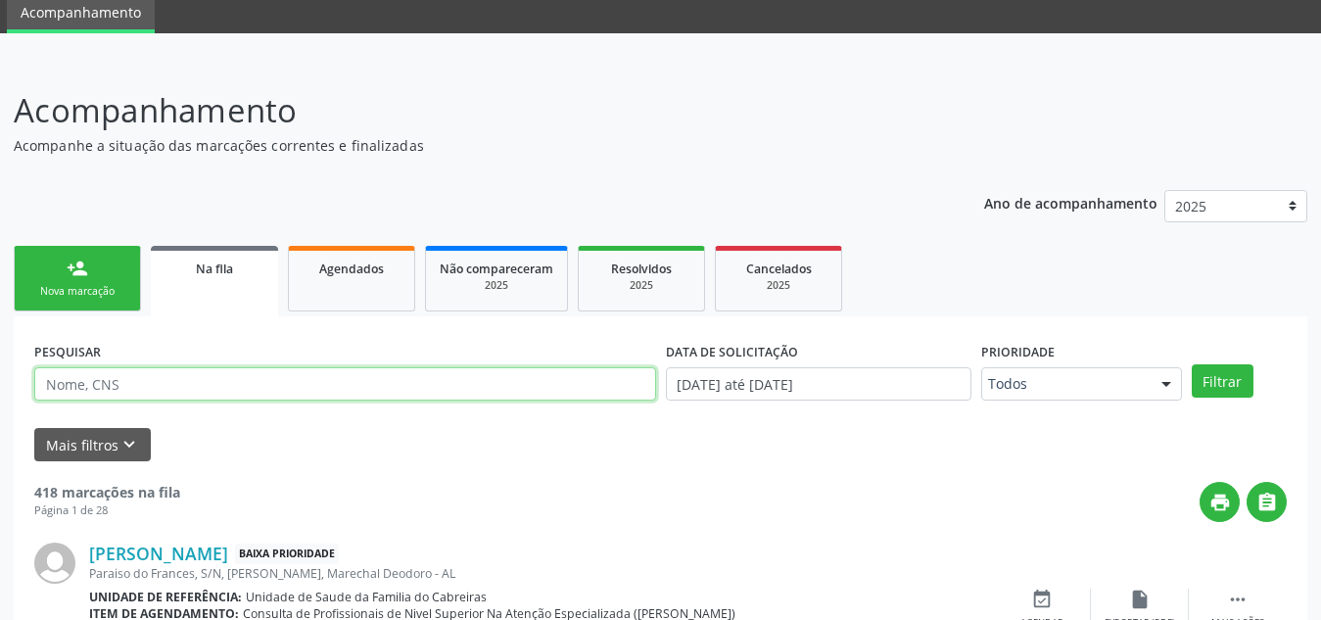
click at [256, 367] on input "text" at bounding box center [345, 383] width 622 height 33
click at [376, 376] on input "[PERSON_NAME]" at bounding box center [345, 383] width 622 height 33
type input "[PERSON_NAME]"
click at [1192, 364] on button "Filtrar" at bounding box center [1223, 380] width 62 height 33
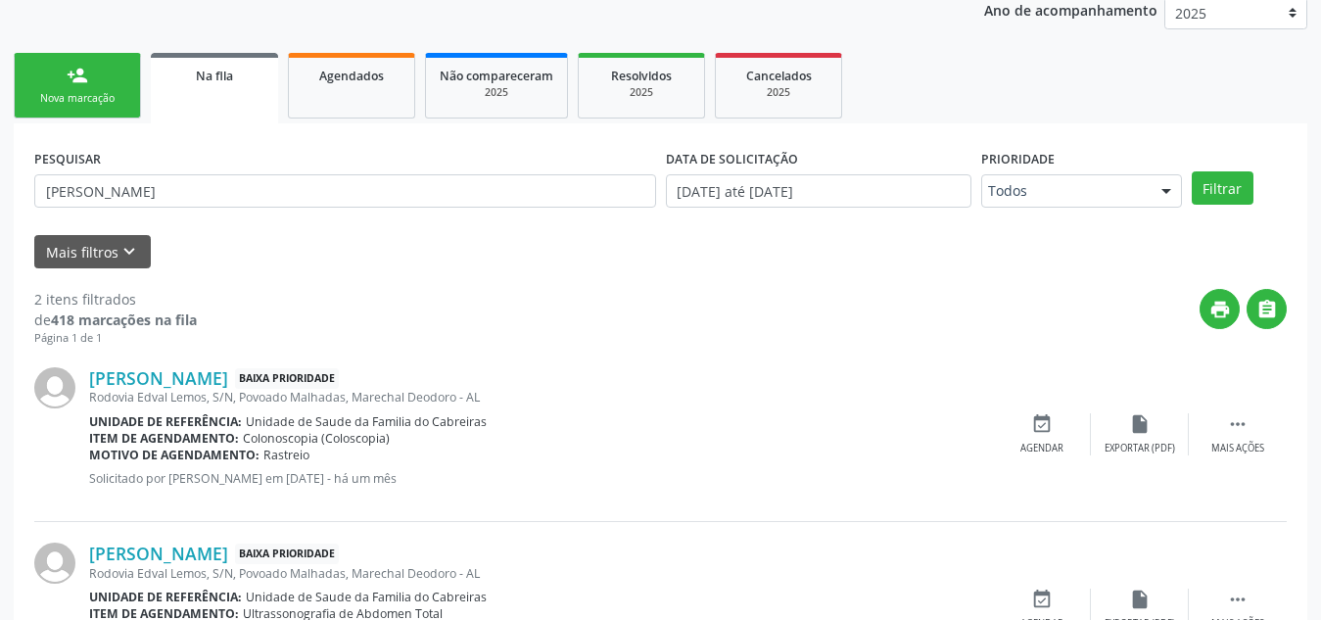
scroll to position [378, 0]
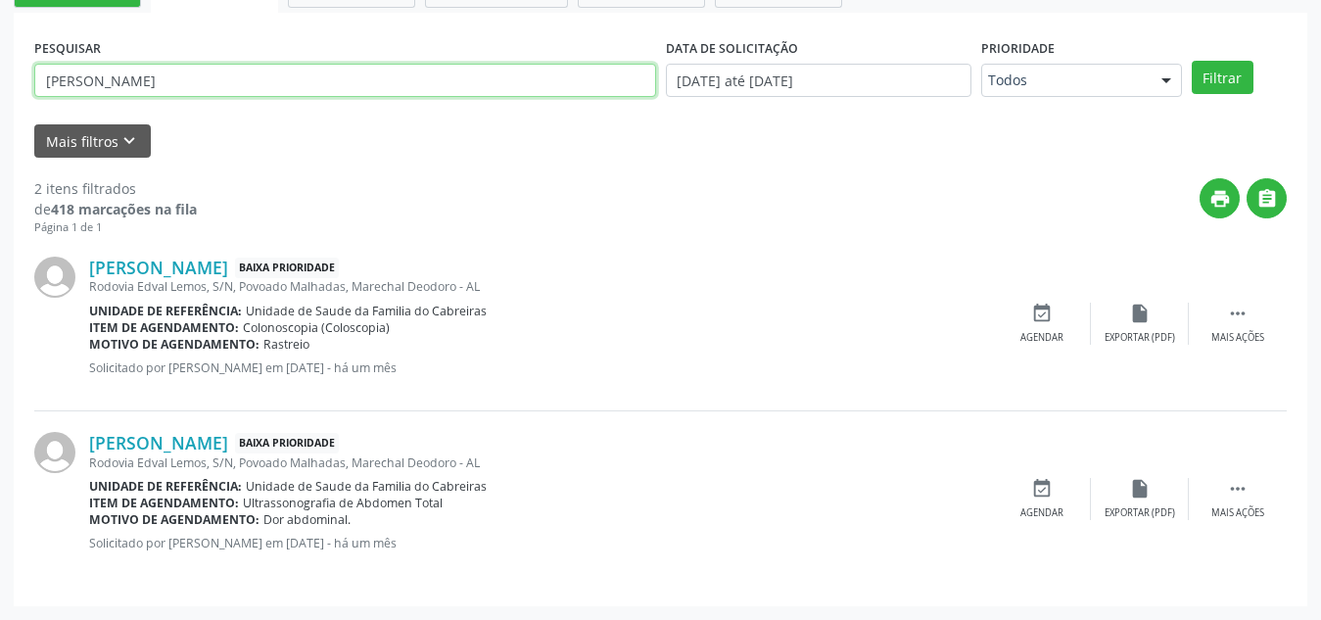
drag, startPoint x: 248, startPoint y: 70, endPoint x: 82, endPoint y: 75, distance: 165.6
click at [82, 75] on input "[PERSON_NAME]" at bounding box center [345, 80] width 622 height 33
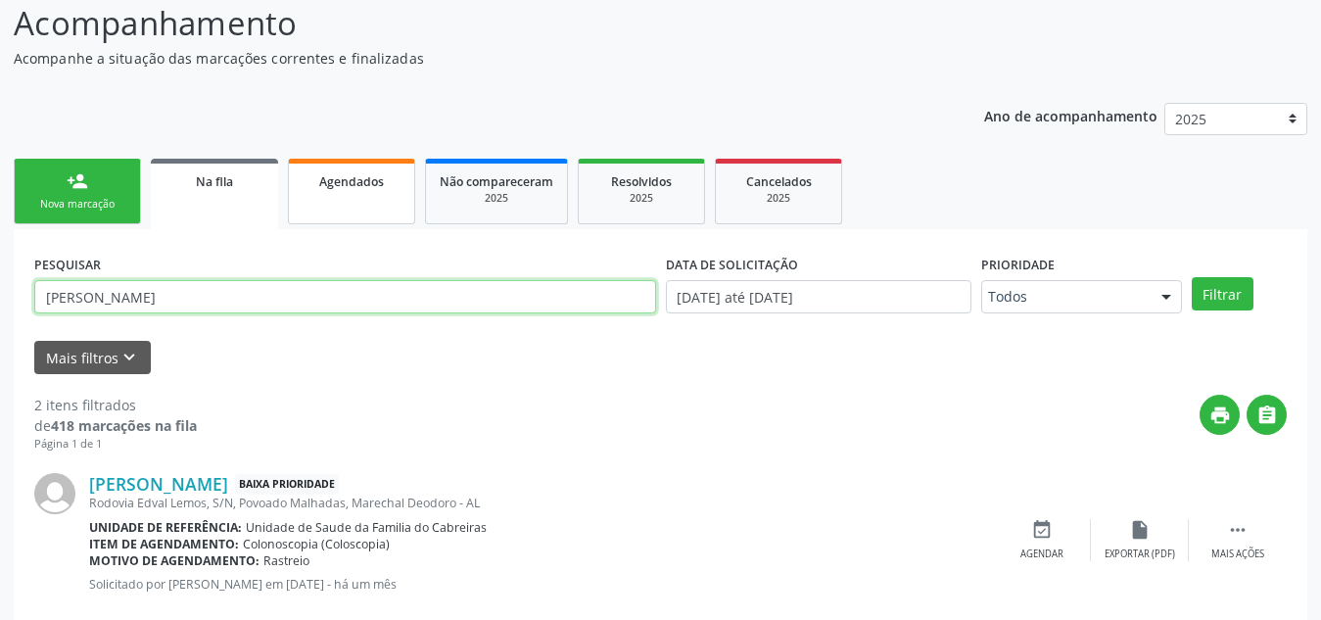
scroll to position [161, 0]
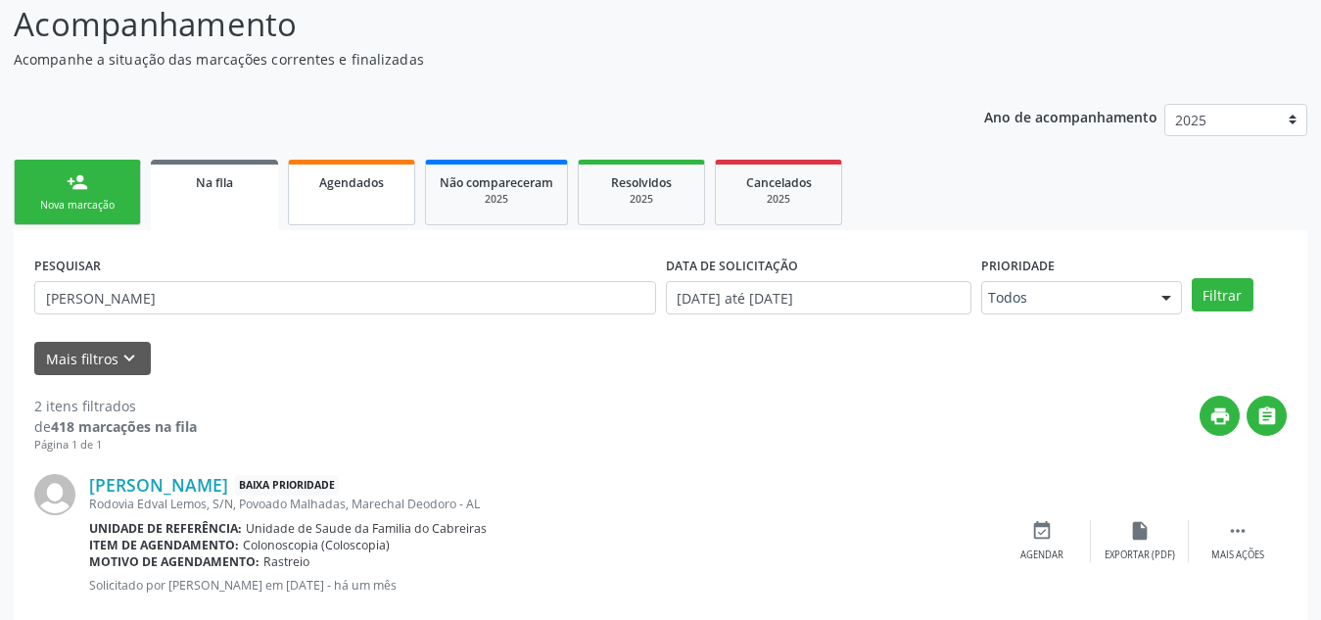
click at [353, 186] on span "Agendados" at bounding box center [351, 182] width 65 height 17
select select "9"
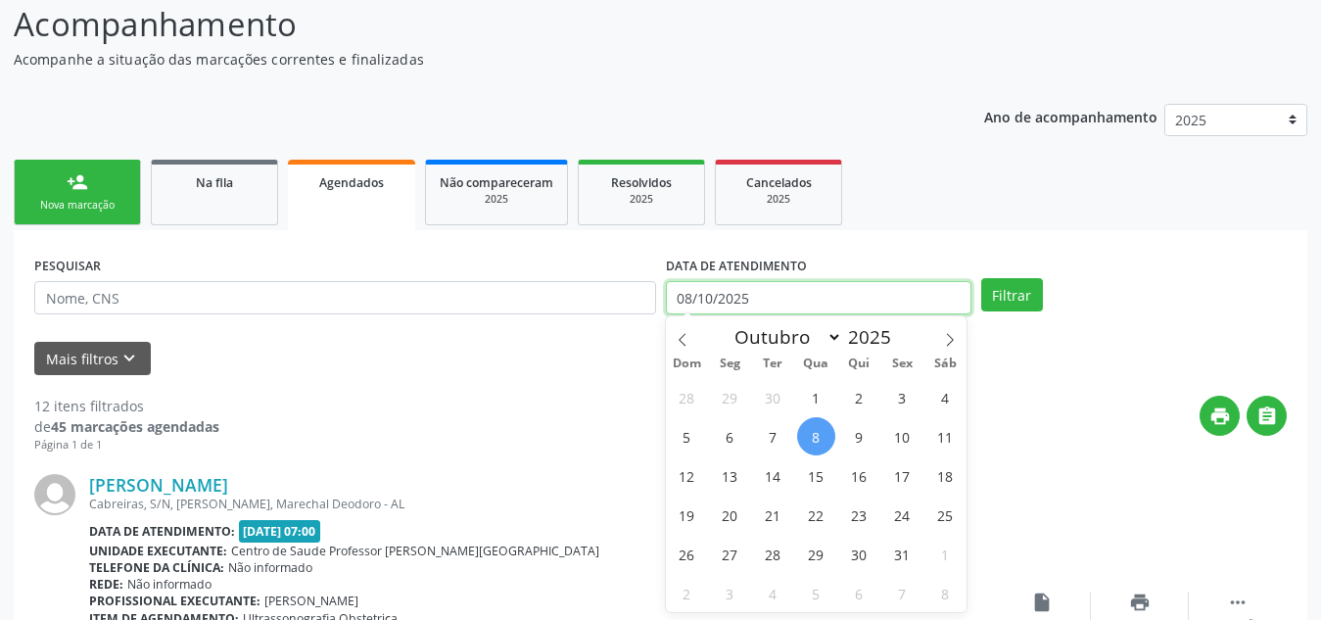
click at [821, 282] on input "08/10/2025" at bounding box center [819, 297] width 306 height 33
click at [853, 442] on span "9" at bounding box center [859, 436] width 38 height 38
type input "09/10/2025"
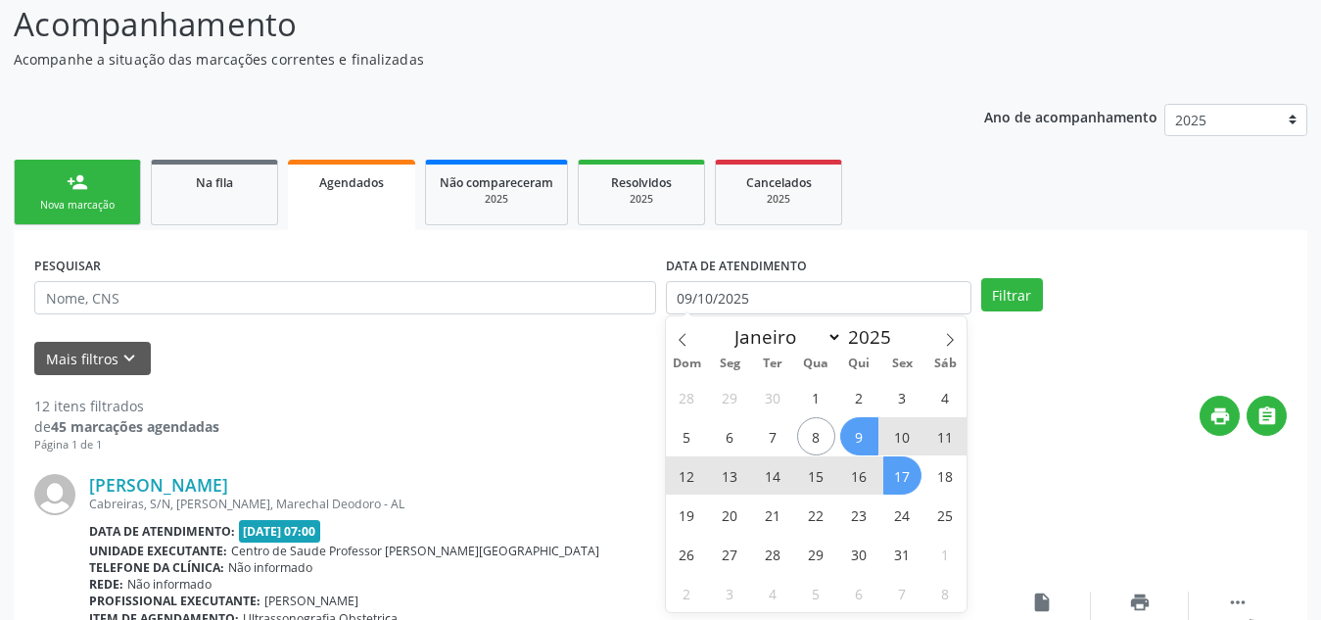
click at [897, 485] on span "17" at bounding box center [903, 475] width 38 height 38
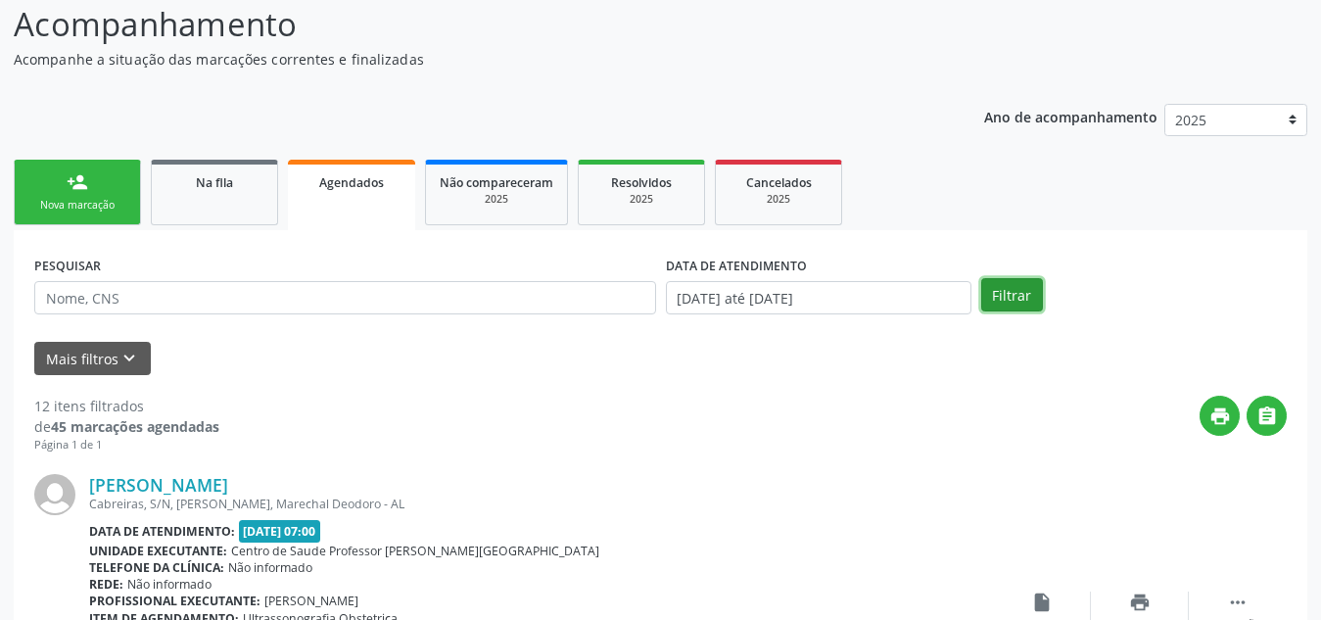
click at [1016, 291] on button "Filtrar" at bounding box center [1012, 294] width 62 height 33
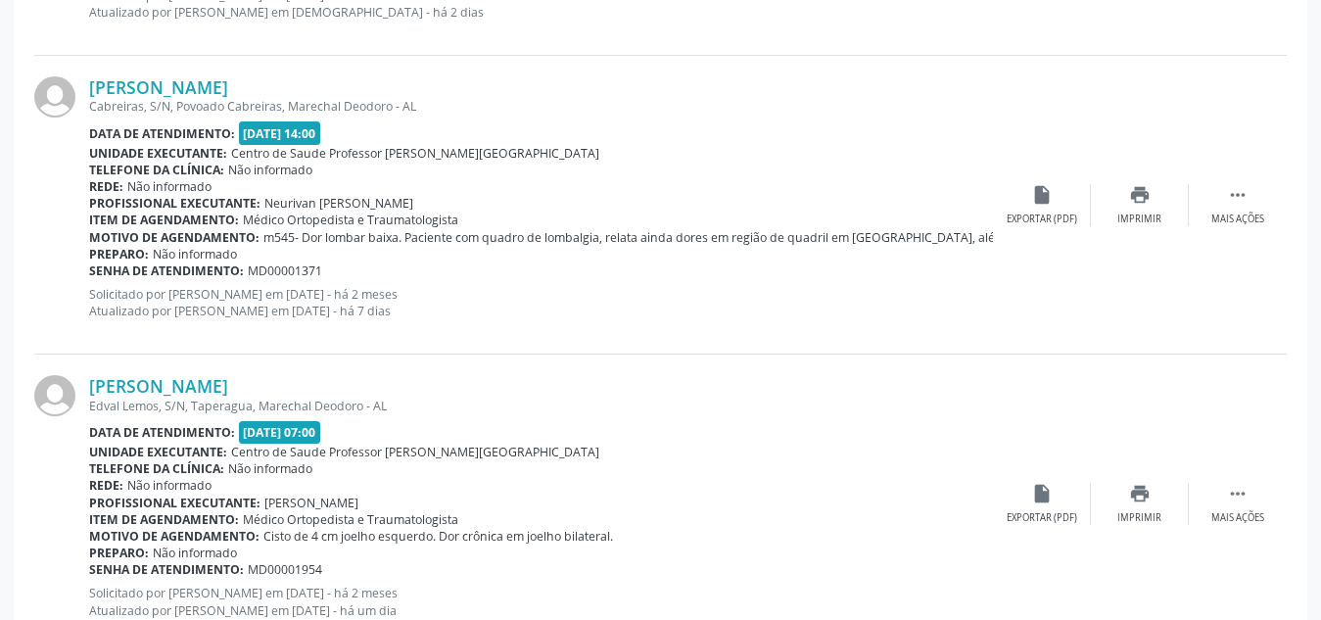
scroll to position [2736, 0]
click at [228, 93] on link "[PERSON_NAME]" at bounding box center [158, 86] width 139 height 22
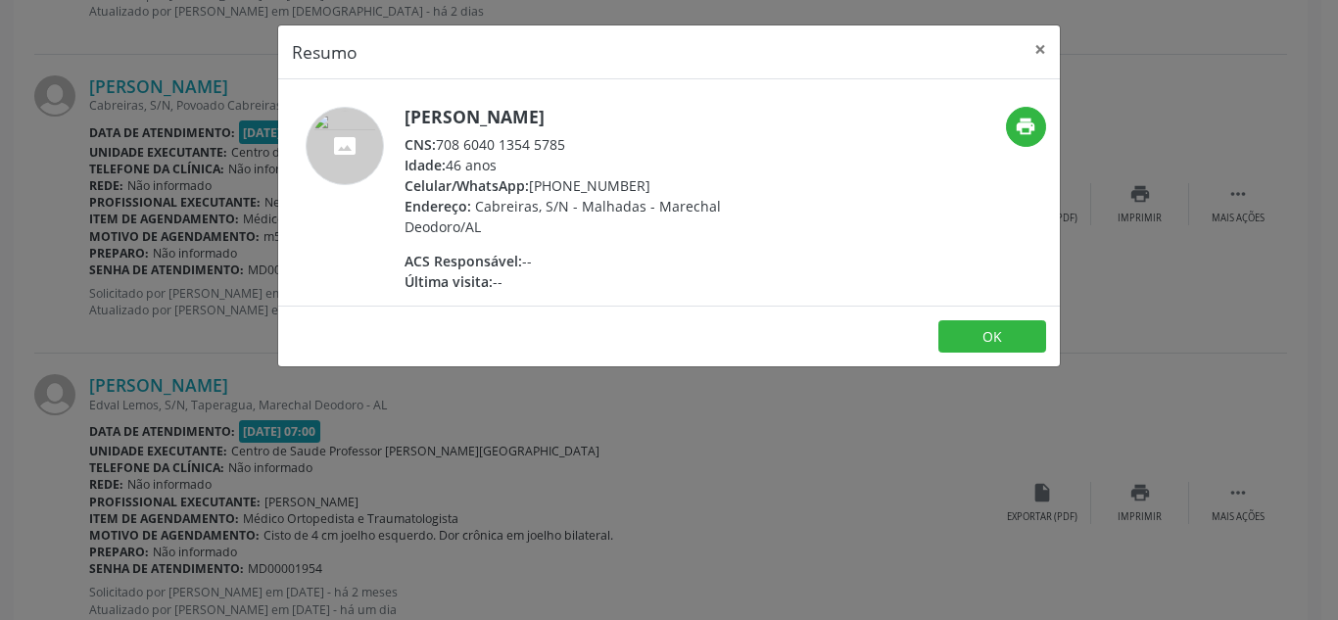
click at [565, 374] on div "Resumo × [PERSON_NAME] CNS: 708 6040 1354 5785 Idade: 46 anos Celular/WhatsApp:…" at bounding box center [669, 310] width 1338 height 620
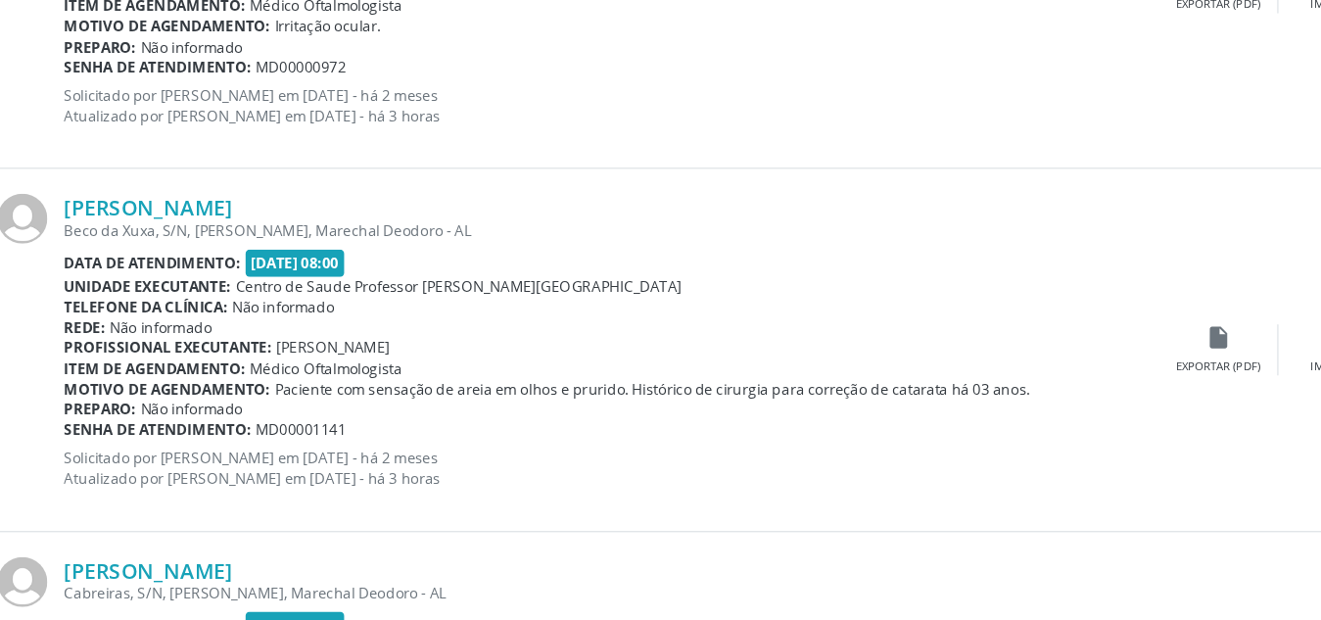
scroll to position [3698, 0]
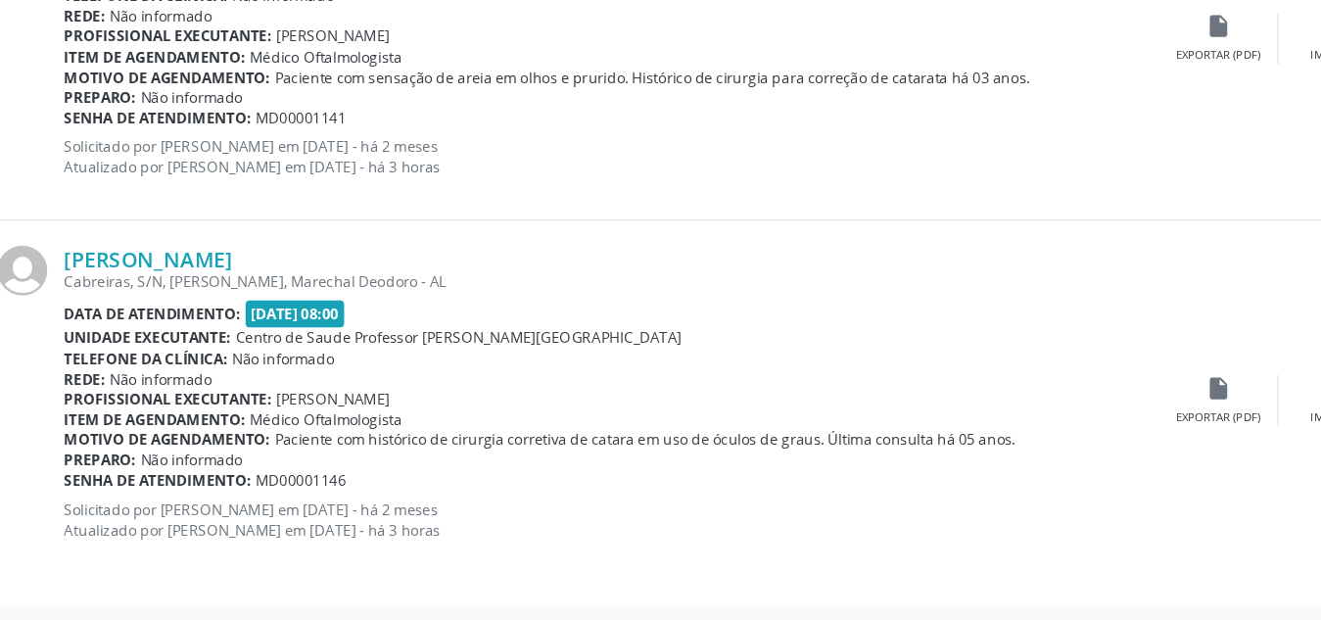
click at [571, 311] on div "[PERSON_NAME]" at bounding box center [541, 322] width 904 height 22
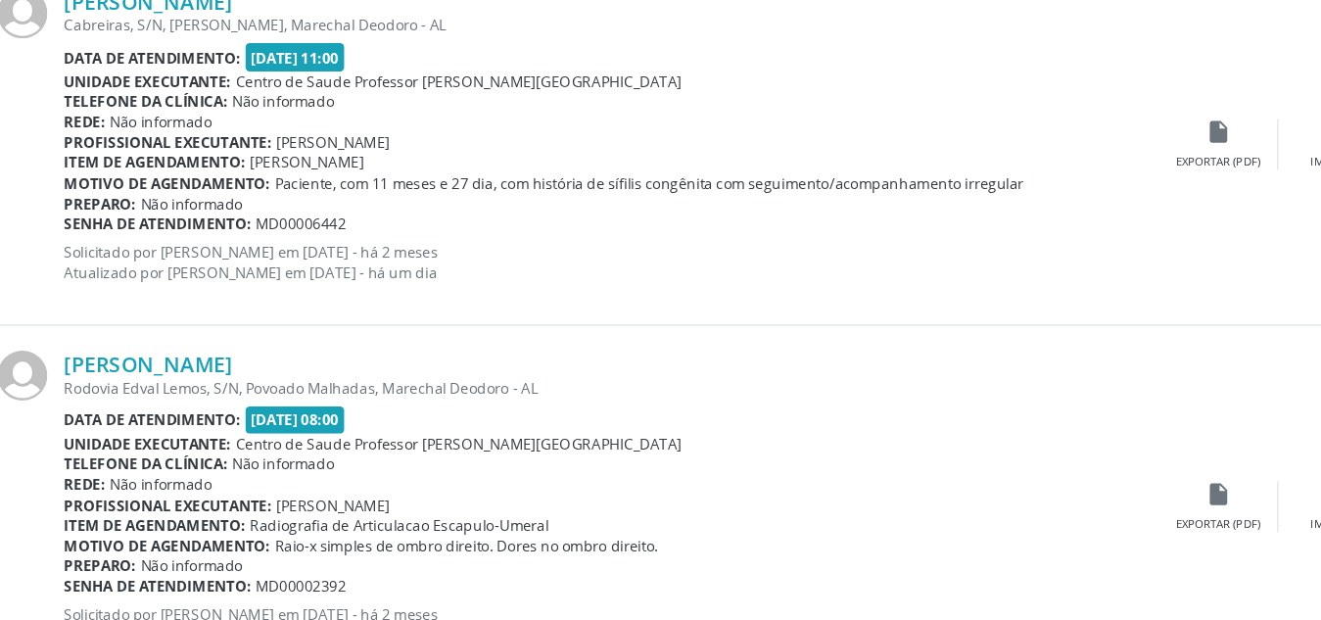
scroll to position [1427, 0]
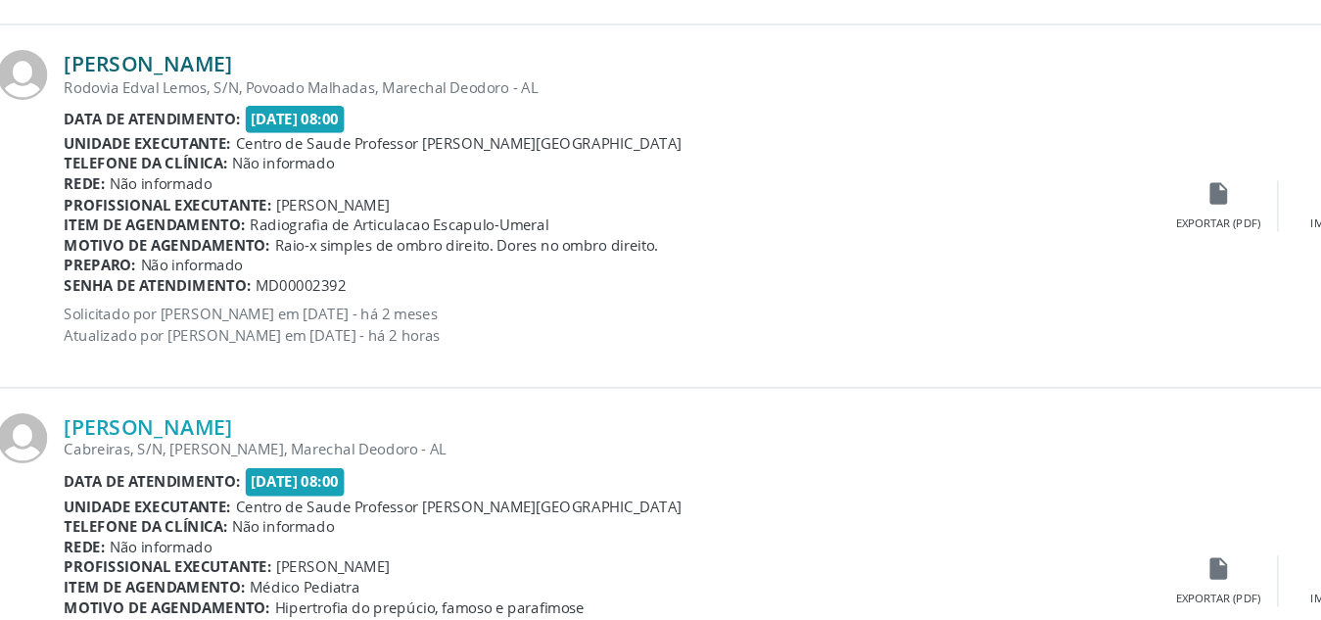
click at [228, 163] on link "[PERSON_NAME]" at bounding box center [158, 157] width 139 height 22
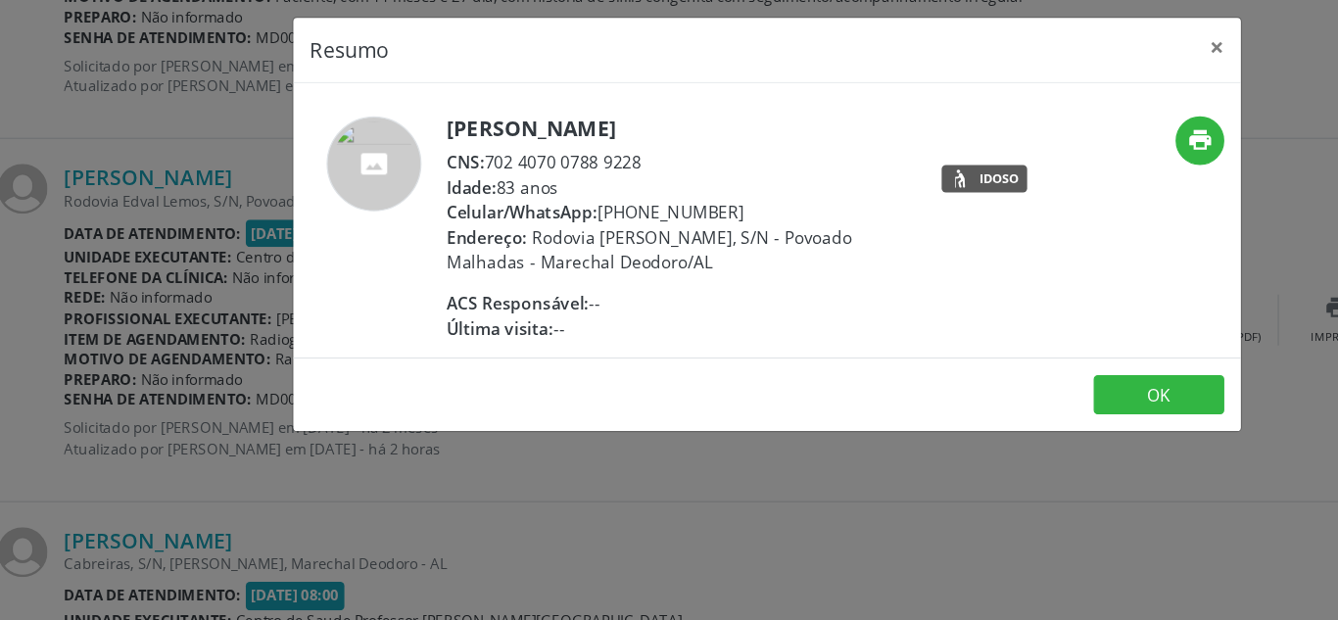
click at [206, 266] on div "Resumo × [PERSON_NAME] CNS: 702 4070 0788 9228 Idade: 83 anos Celular/WhatsApp:…" at bounding box center [669, 310] width 1338 height 620
